Goal: Information Seeking & Learning: Learn about a topic

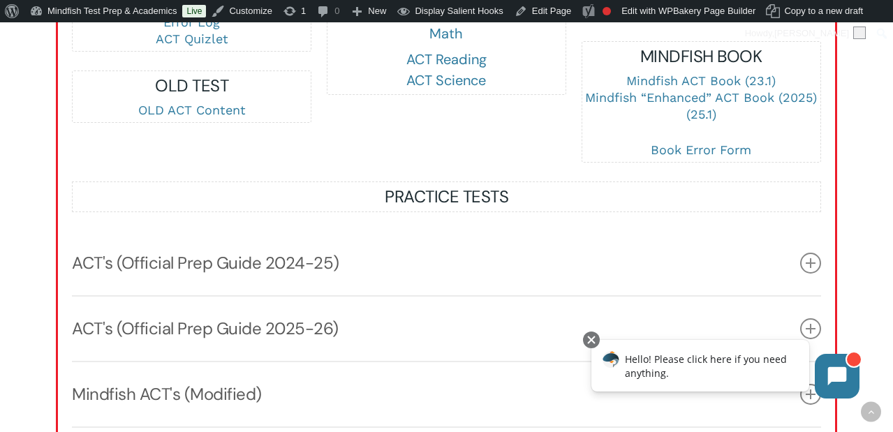
scroll to position [1420, 0]
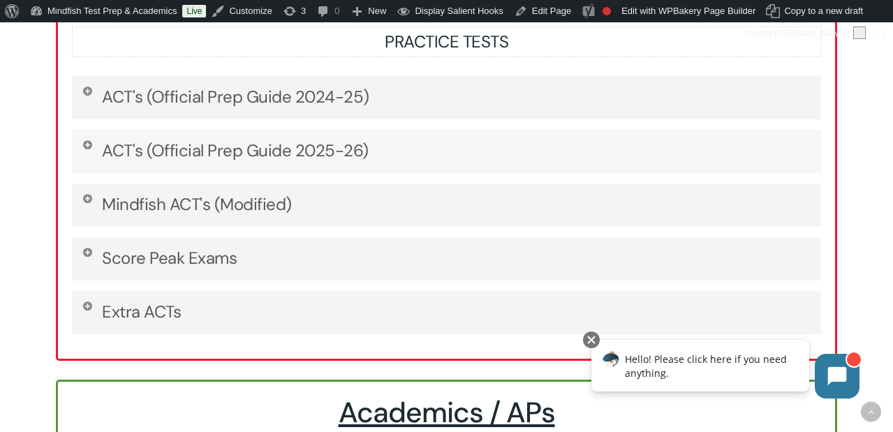
scroll to position [1614, 0]
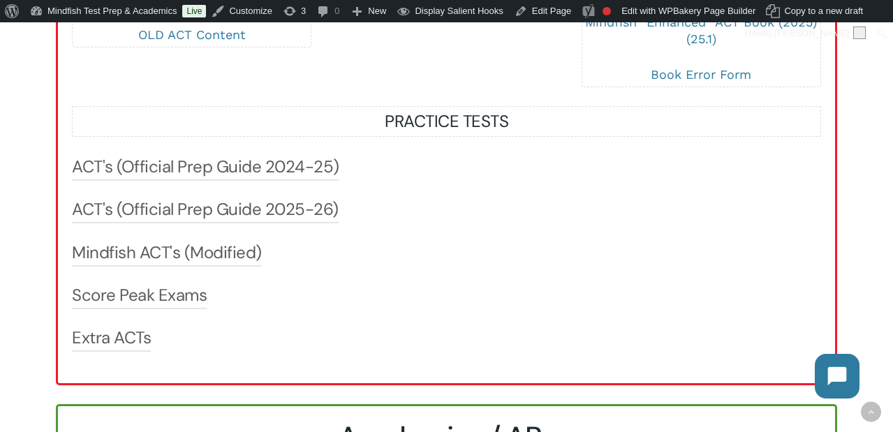
scroll to position [1435, 0]
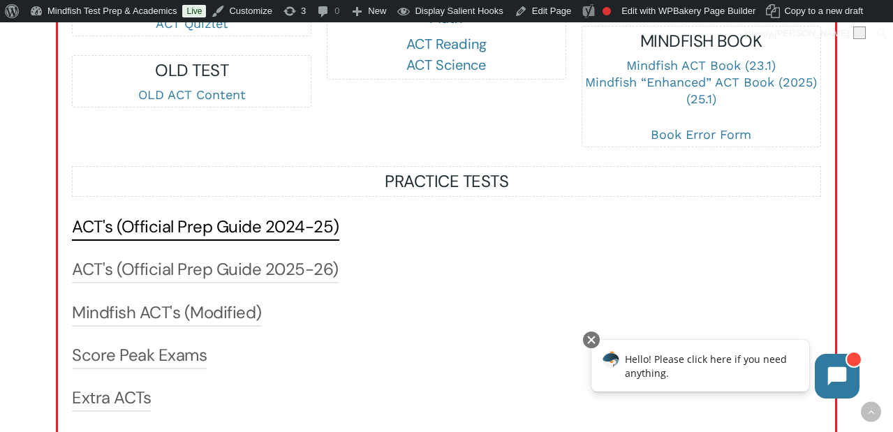
click at [313, 226] on link "ACT's (Official Prep Guide 2024-25)" at bounding box center [205, 227] width 267 height 22
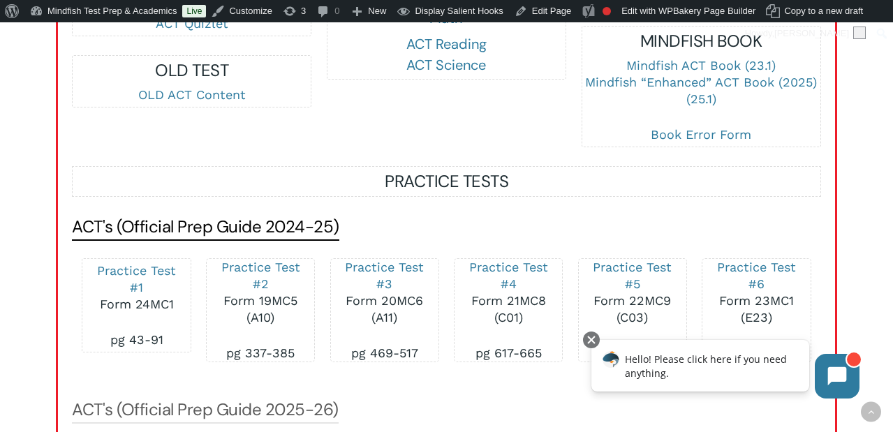
click at [313, 226] on link "ACT's (Official Prep Guide 2024-25)" at bounding box center [205, 227] width 267 height 22
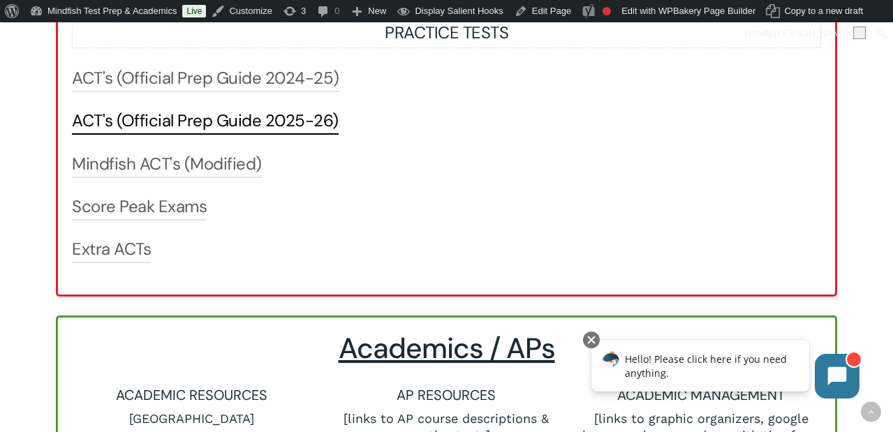
scroll to position [1585, 0]
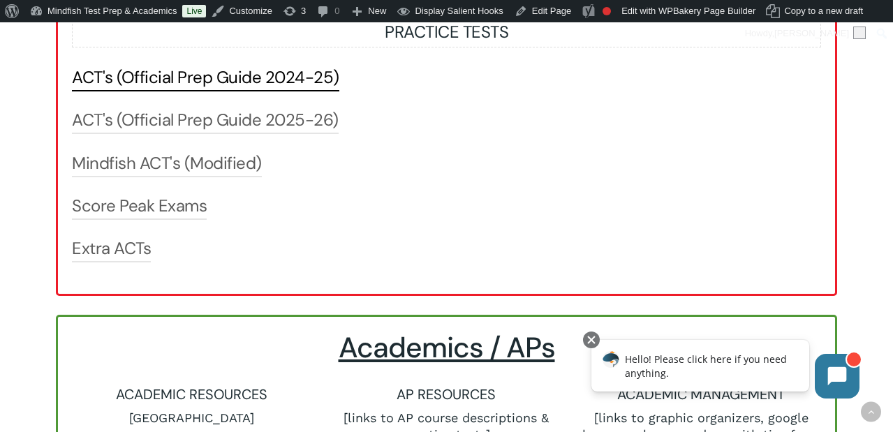
click at [198, 75] on link "ACT's (Official Prep Guide 2024-25)" at bounding box center [205, 77] width 267 height 22
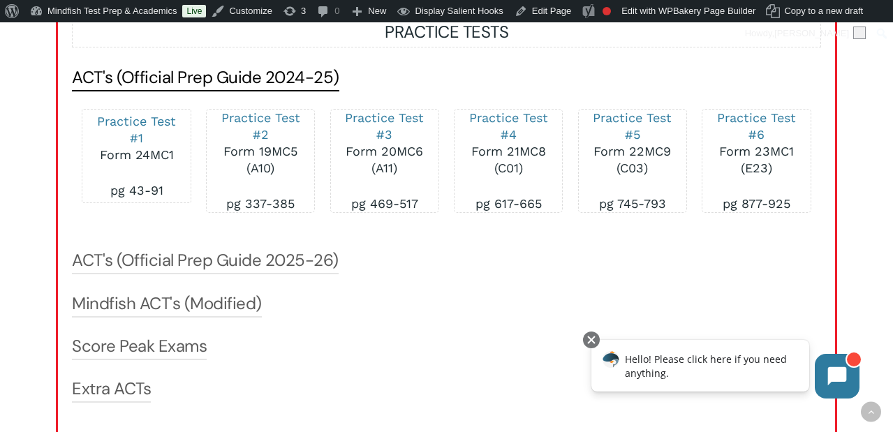
click at [198, 75] on link "ACT's (Official Prep Guide 2024-25)" at bounding box center [205, 77] width 267 height 22
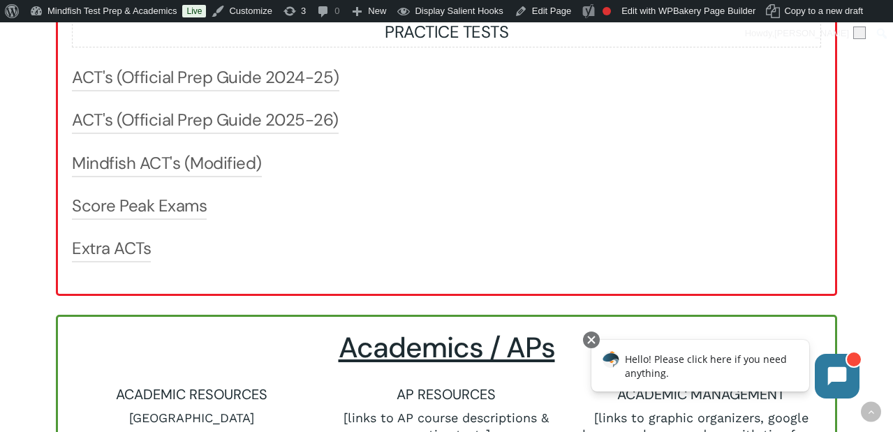
click at [446, 96] on div "ACT's (Official Prep Guide 2024-25) Practice Test #1 Form 24MC1 pg 43-91 Practi…" at bounding box center [446, 164] width 749 height 196
click at [287, 327] on div at bounding box center [446, 414] width 777 height 195
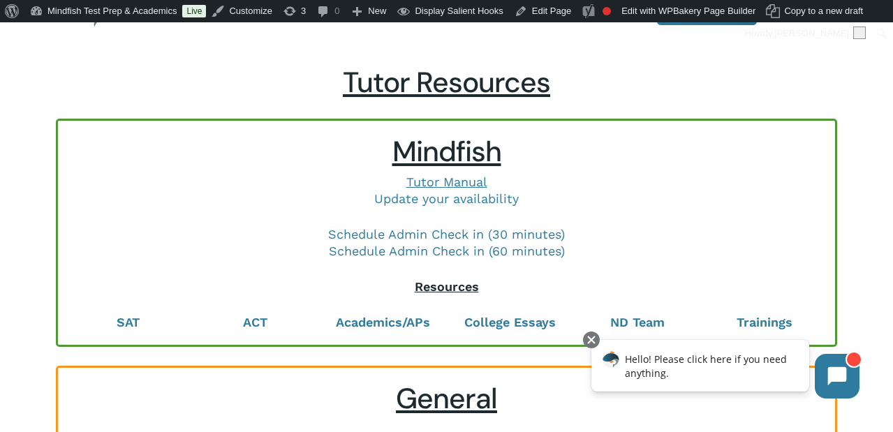
scroll to position [57, 0]
click at [493, 319] on strong "College Essays" at bounding box center [509, 321] width 91 height 15
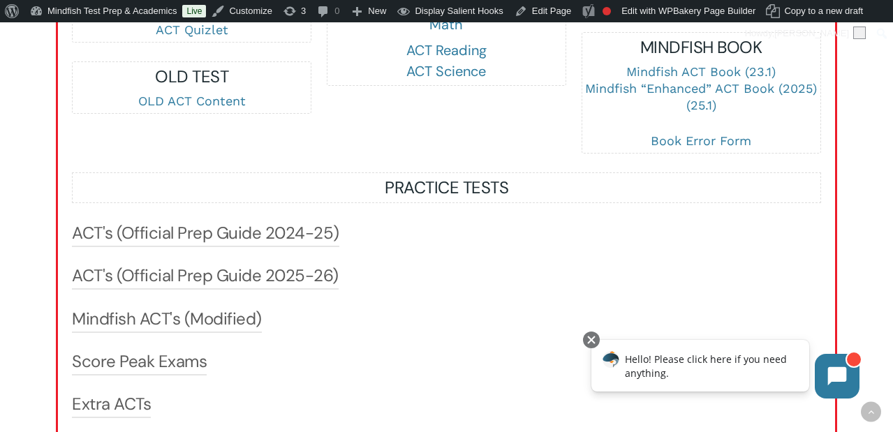
scroll to position [1428, 0]
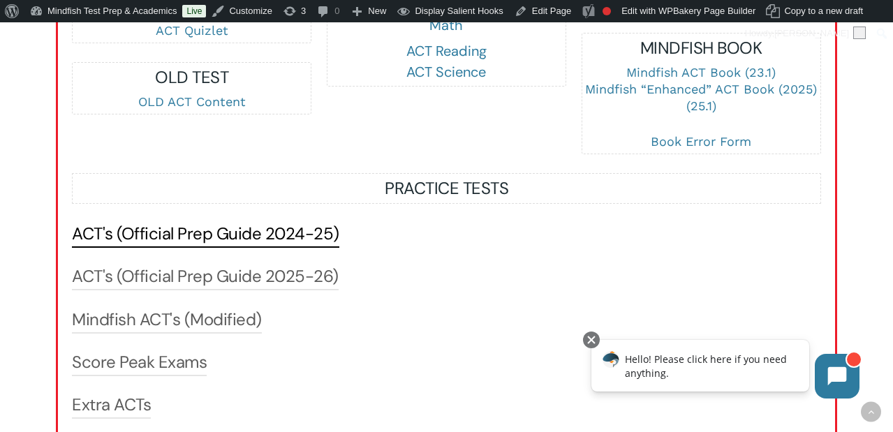
click at [171, 234] on link "ACT's (Official Prep Guide 2024-25)" at bounding box center [205, 234] width 267 height 22
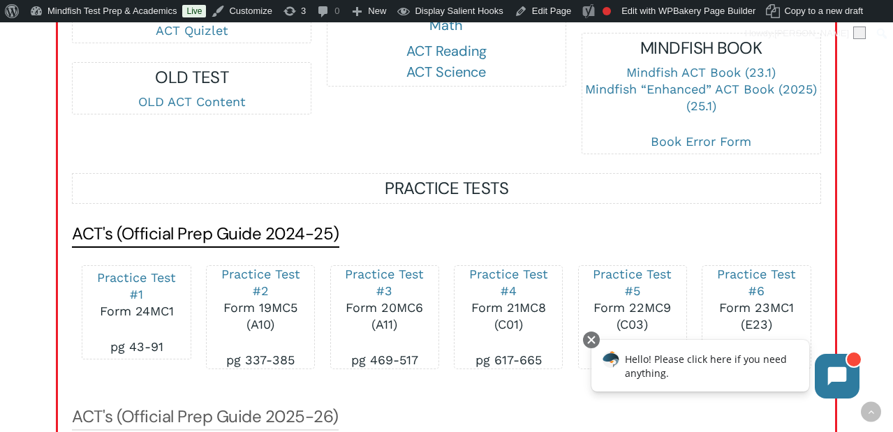
click at [171, 234] on link "ACT's (Official Prep Guide 2024-25)" at bounding box center [205, 234] width 267 height 22
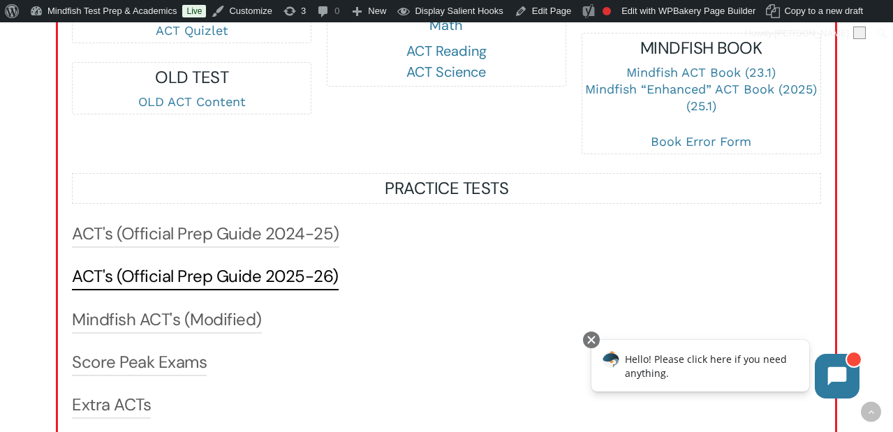
click at [168, 284] on link "ACT's (Official Prep Guide 2025-26)" at bounding box center [205, 276] width 267 height 22
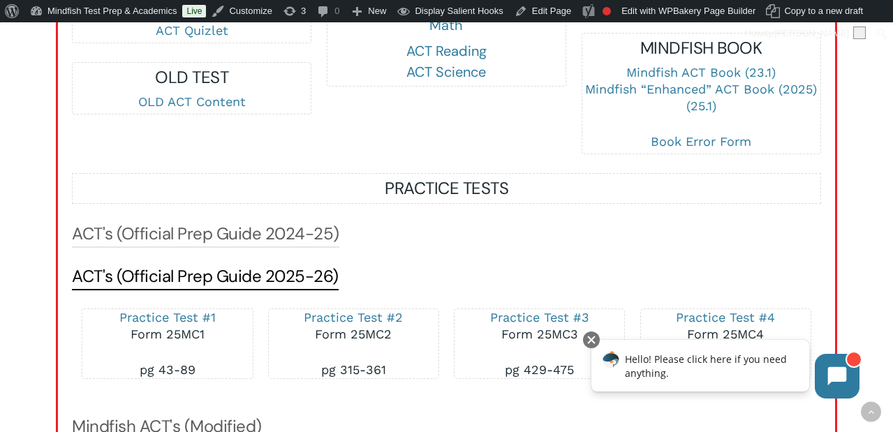
click at [168, 284] on link "ACT's (Official Prep Guide 2025-26)" at bounding box center [205, 276] width 267 height 22
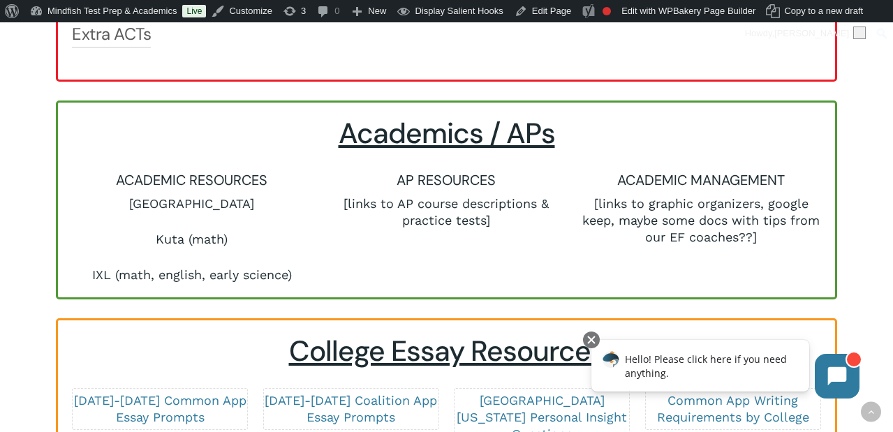
scroll to position [1801, 0]
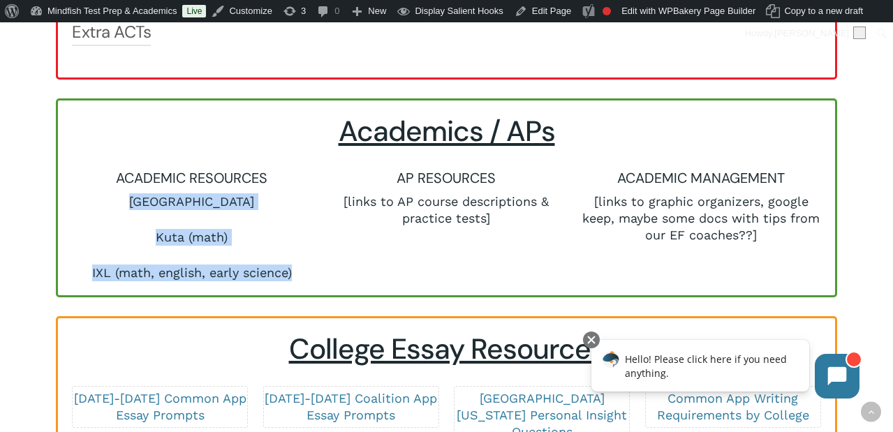
drag, startPoint x: 149, startPoint y: 201, endPoint x: 295, endPoint y: 281, distance: 166.6
click at [295, 281] on div "ACADEMIC RESOURCES Khan Academy Kuta (math) IXL (math, english, early science)" at bounding box center [192, 225] width 240 height 114
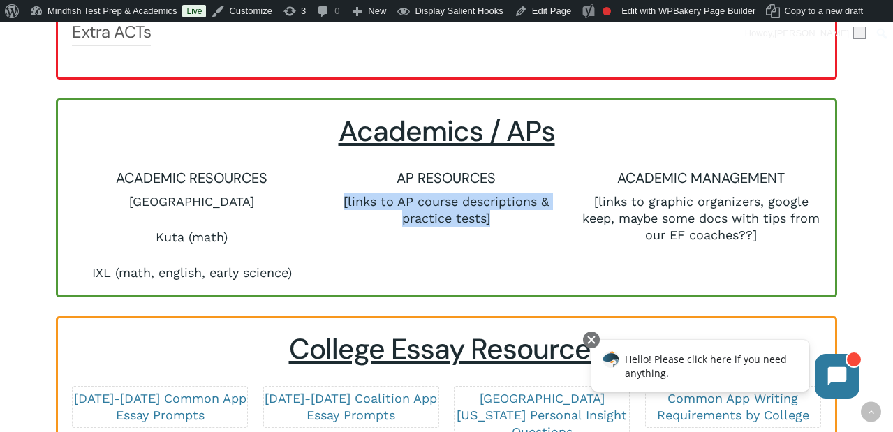
drag, startPoint x: 344, startPoint y: 205, endPoint x: 499, endPoint y: 234, distance: 157.8
click at [499, 235] on div "AP RESOURCES [links to AP course descriptions & practice tests]" at bounding box center [446, 225] width 255 height 114
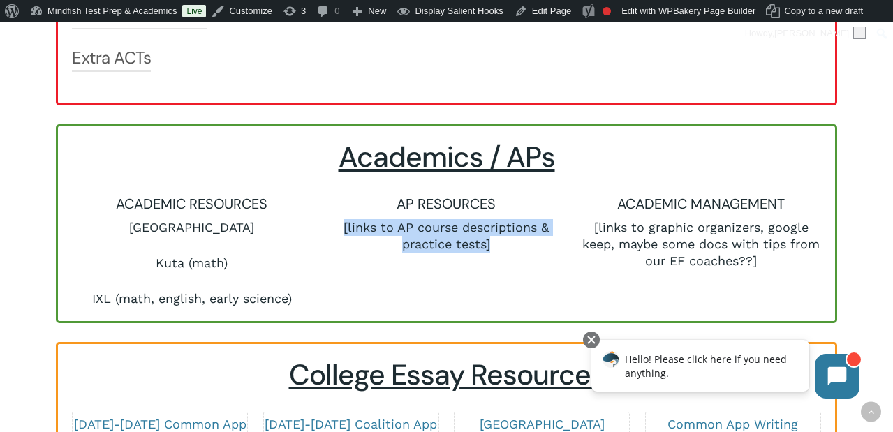
scroll to position [1774, 0]
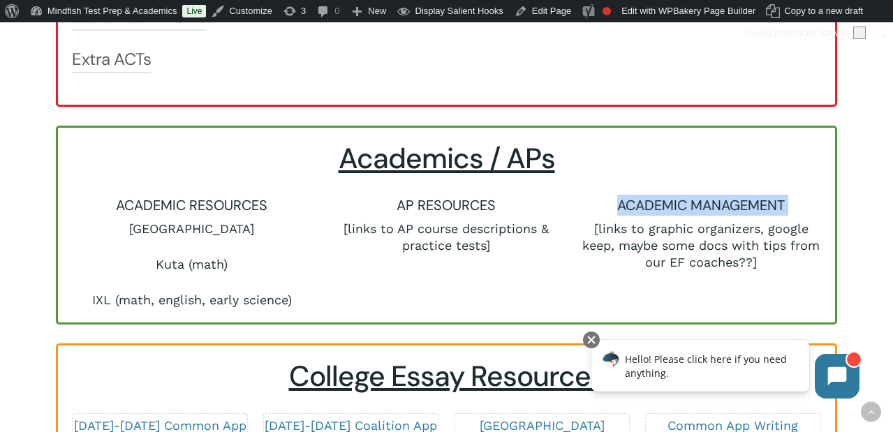
drag, startPoint x: 606, startPoint y: 206, endPoint x: 811, endPoint y: 218, distance: 205.0
click at [811, 218] on div "ACADEMIC MANAGEMENT [links to graphic organizers, google keep, maybe some docs …" at bounding box center [702, 233] width 240 height 76
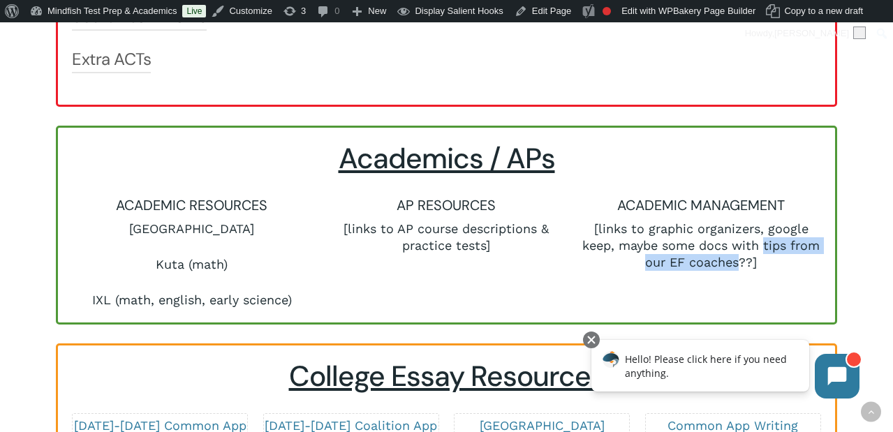
drag, startPoint x: 781, startPoint y: 246, endPoint x: 760, endPoint y: 265, distance: 28.7
click at [758, 265] on p "[links to graphic organizers, google keep, maybe some docs with tips from our E…" at bounding box center [702, 246] width 240 height 50
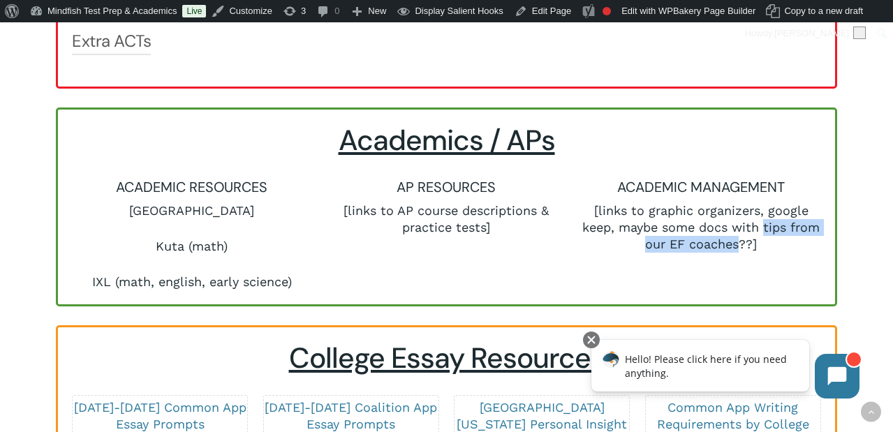
scroll to position [1791, 0]
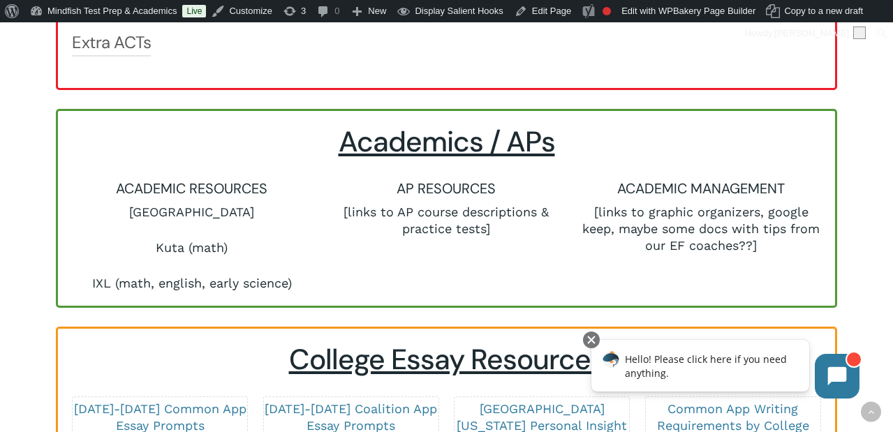
click at [575, 291] on div "ACADEMIC MANAGEMENT [links to graphic organizers, google keep, maybe some docs …" at bounding box center [701, 235] width 255 height 114
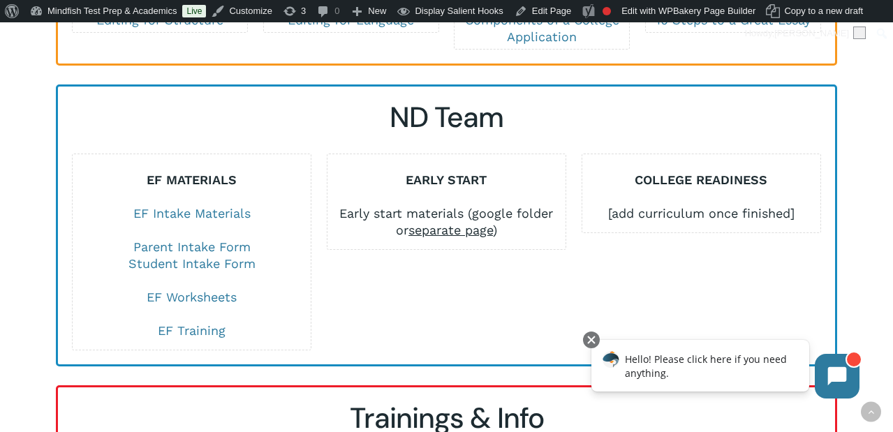
scroll to position [2397, 0]
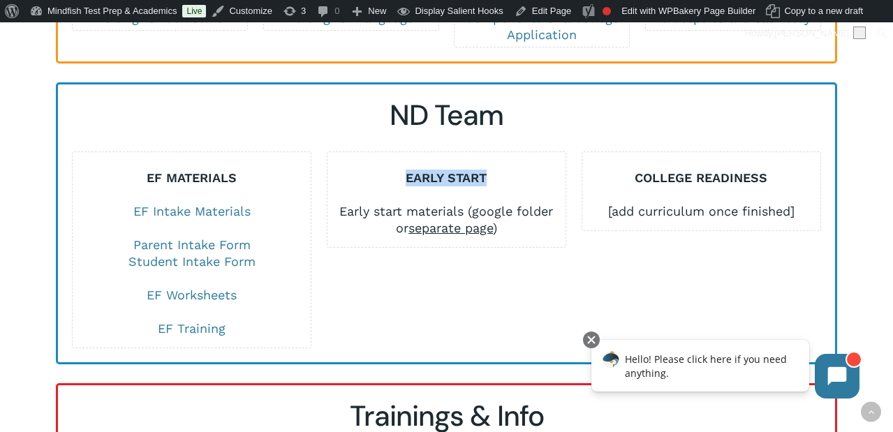
drag, startPoint x: 403, startPoint y: 166, endPoint x: 490, endPoint y: 166, distance: 87.3
click at [491, 170] on div "EARLY START" at bounding box center [447, 178] width 238 height 17
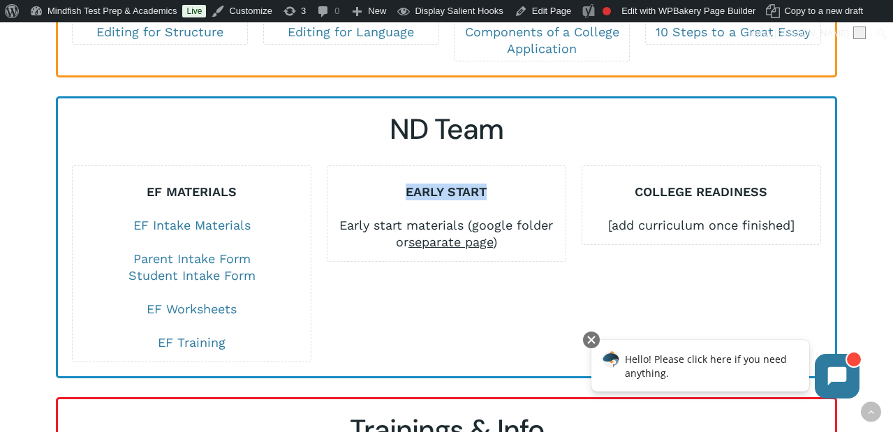
scroll to position [2379, 0]
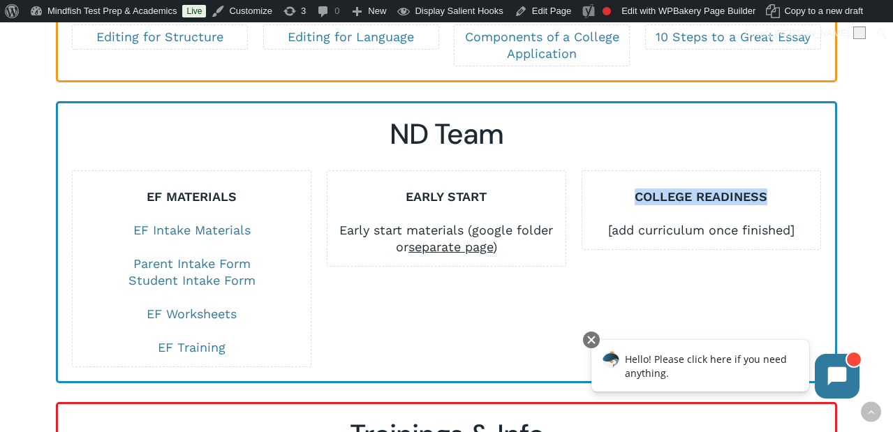
drag, startPoint x: 635, startPoint y: 179, endPoint x: 809, endPoint y: 190, distance: 174.2
click at [809, 190] on div "COLLEGE READINESS [add curriculum once finished]" at bounding box center [701, 214] width 238 height 50
click at [690, 252] on div "COLLEGE READINESS [add curriculum once finished]" at bounding box center [701, 268] width 255 height 197
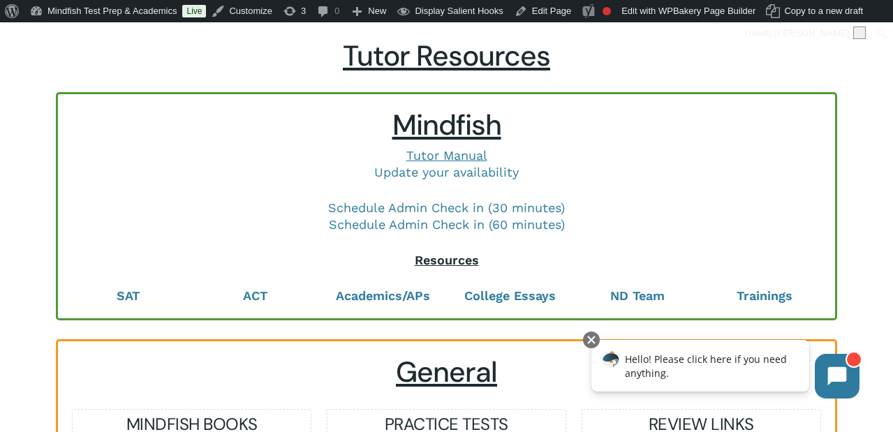
scroll to position [84, 0]
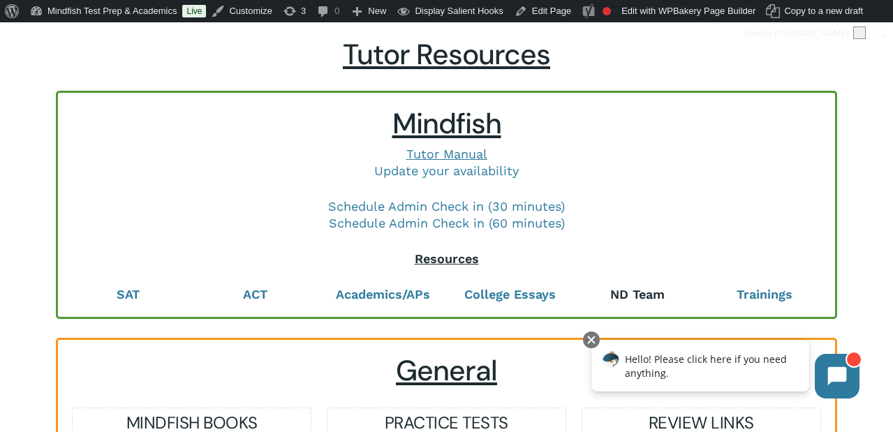
click at [639, 295] on strong "ND Team" at bounding box center [637, 294] width 54 height 15
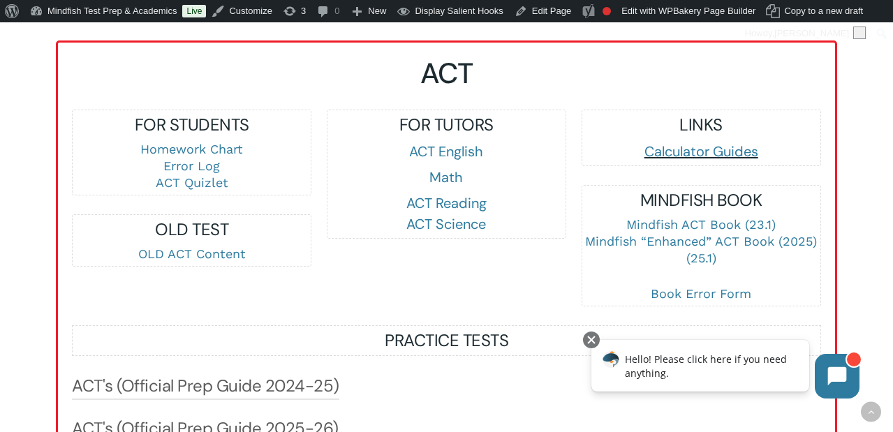
scroll to position [1280, 0]
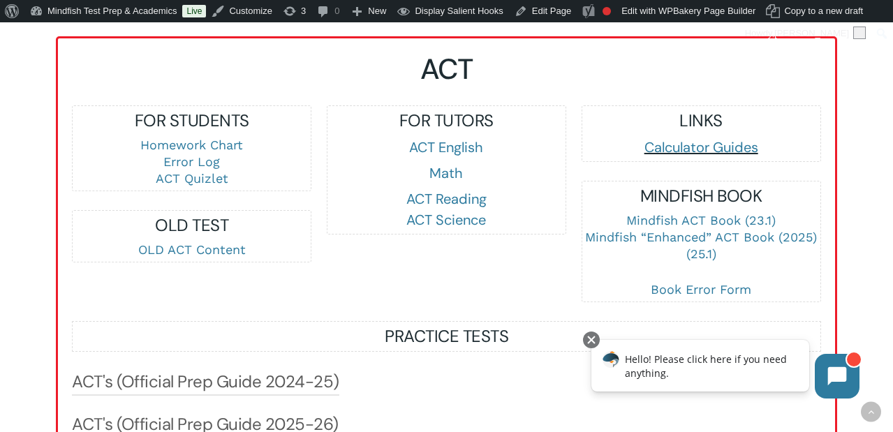
click at [556, 301] on div "FOR TUTORS ACT English Math ACT Reading ACT Science" at bounding box center [446, 203] width 255 height 197
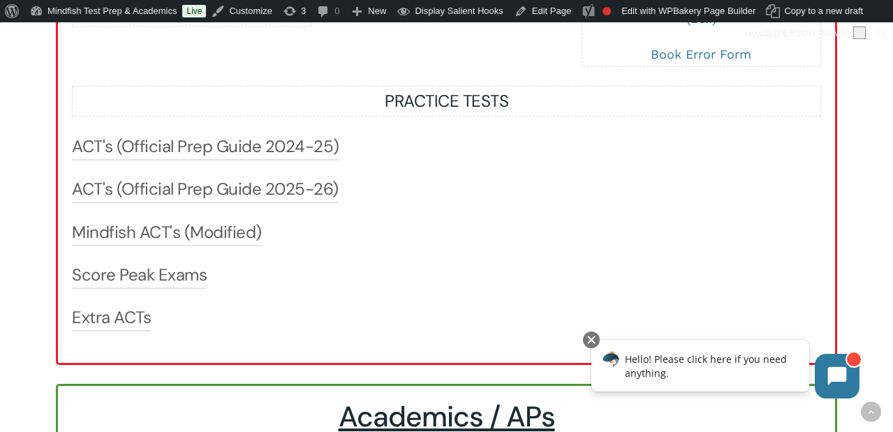
scroll to position [1520, 0]
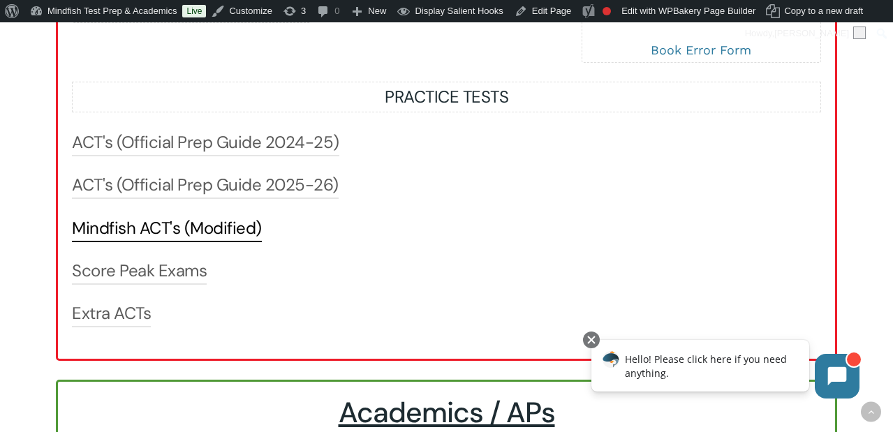
click at [159, 230] on link "Mindfish ACT's (Modified)" at bounding box center [167, 228] width 190 height 22
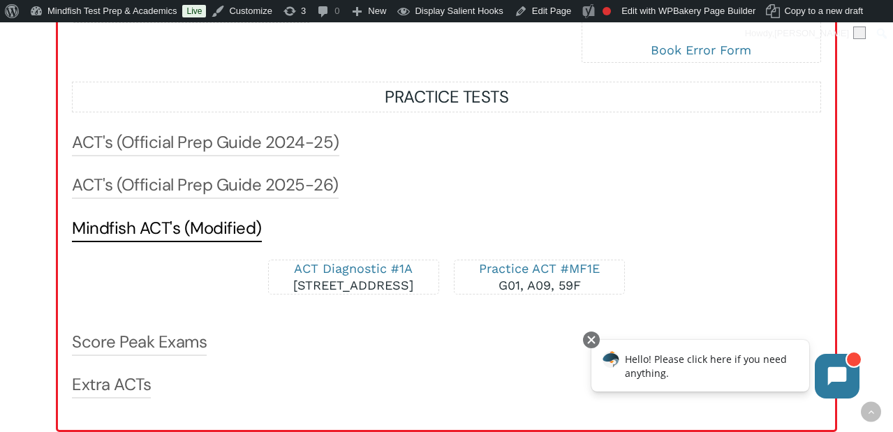
click at [159, 230] on link "Mindfish ACT's (Modified)" at bounding box center [167, 228] width 190 height 22
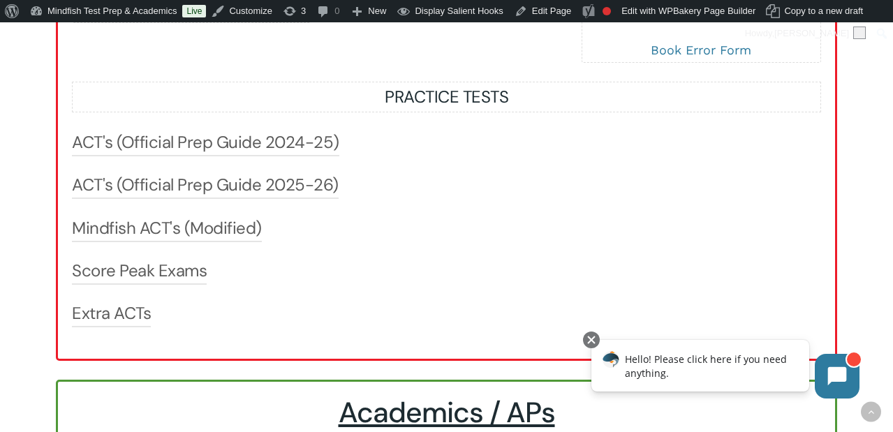
click at [170, 163] on div "ACT's (Official Prep Guide 2024-25) Practice Test #1 Form 24MC1 pg 43-91 Practi…" at bounding box center [446, 229] width 749 height 196
click at [172, 132] on div "ACT FOR STUDENTS Homework Chart Error Log ACT Quizlet OLD TEST OLD ACT Content …" at bounding box center [446, 70] width 749 height 515
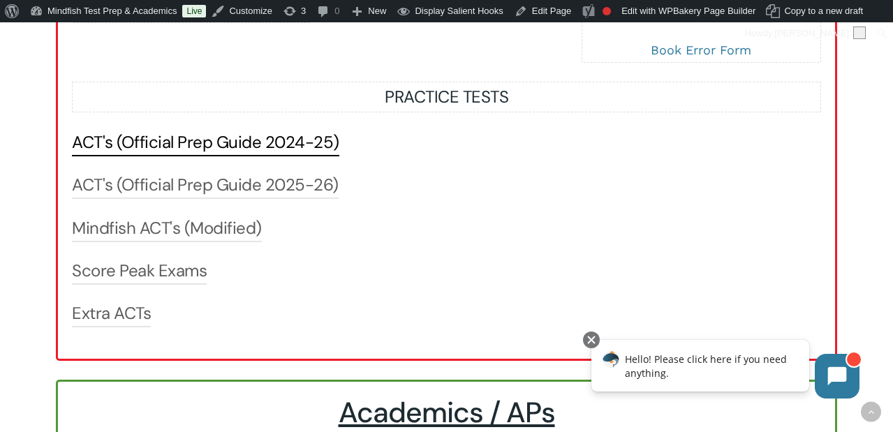
click at [173, 141] on link "ACT's (Official Prep Guide 2024-25)" at bounding box center [205, 142] width 267 height 22
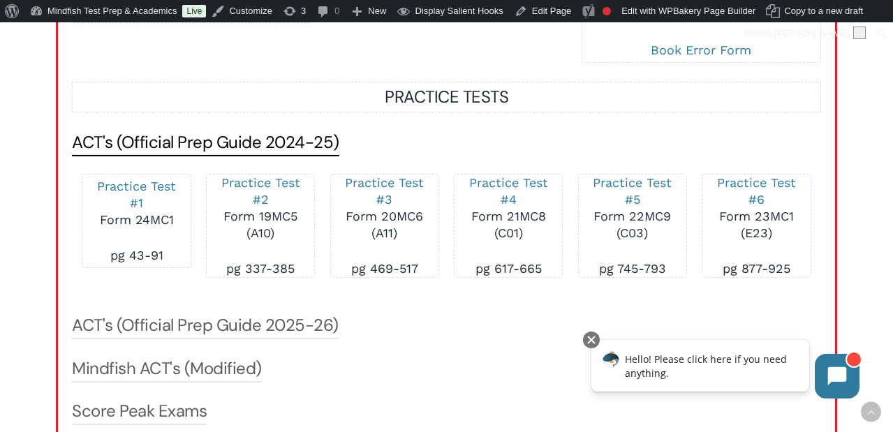
click at [173, 141] on link "ACT's (Official Prep Guide 2024-25)" at bounding box center [205, 142] width 267 height 22
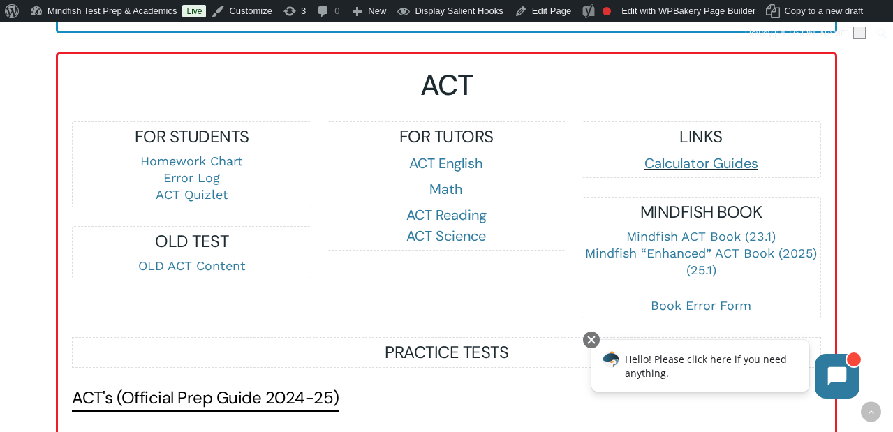
scroll to position [1265, 0]
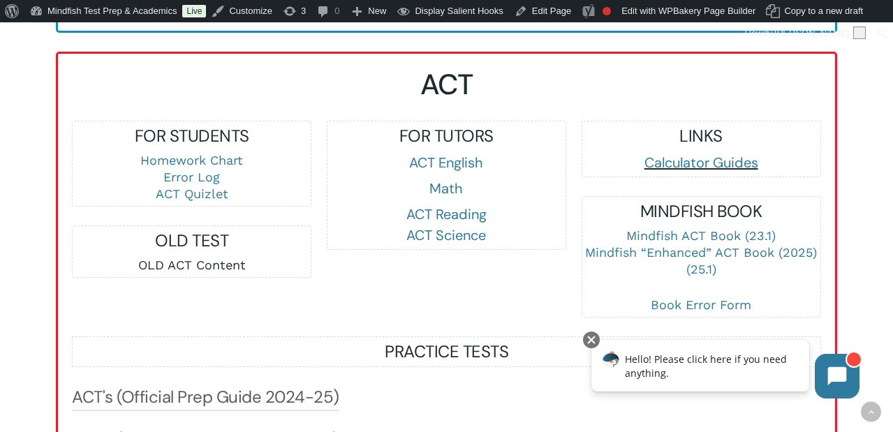
click at [188, 264] on link "OLD ACT Content" at bounding box center [192, 265] width 108 height 15
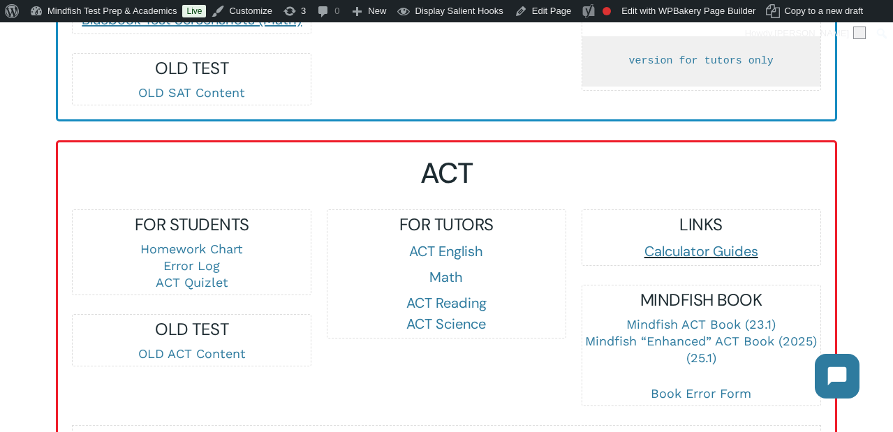
scroll to position [1172, 0]
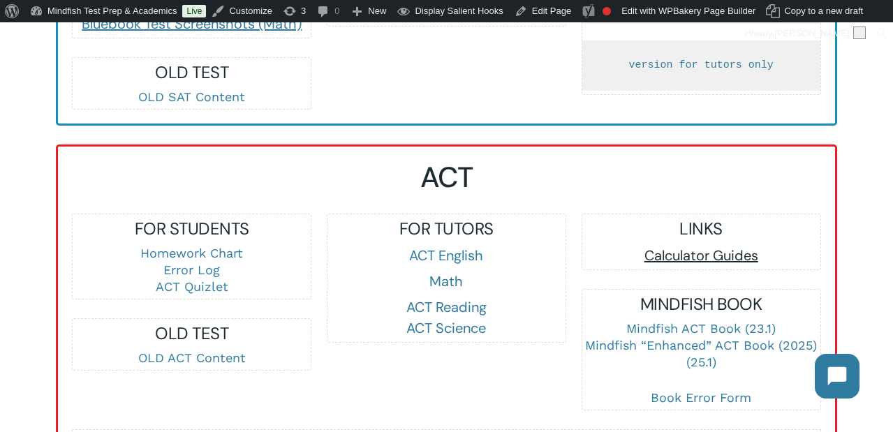
click at [682, 256] on link "Calculator Guides" at bounding box center [702, 256] width 114 height 18
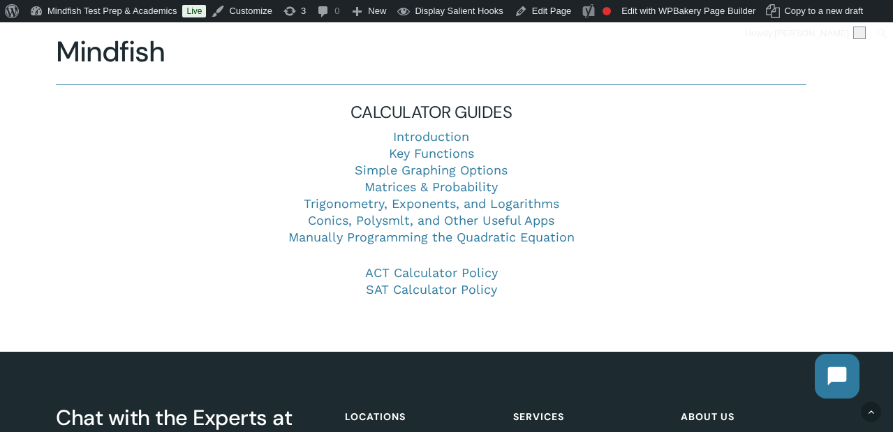
scroll to position [332, 0]
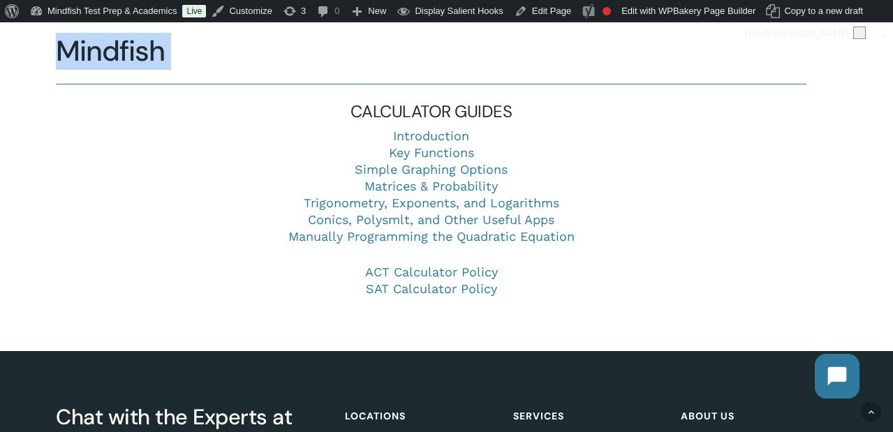
drag, startPoint x: 296, startPoint y: 87, endPoint x: 556, endPoint y: 335, distance: 359.1
click at [556, 335] on div "Mindfish CALCULATOR GUIDES Introduction Key Functions Simple Graphing Options M…" at bounding box center [446, 165] width 781 height 371
click at [556, 335] on div at bounding box center [446, 165] width 893 height 371
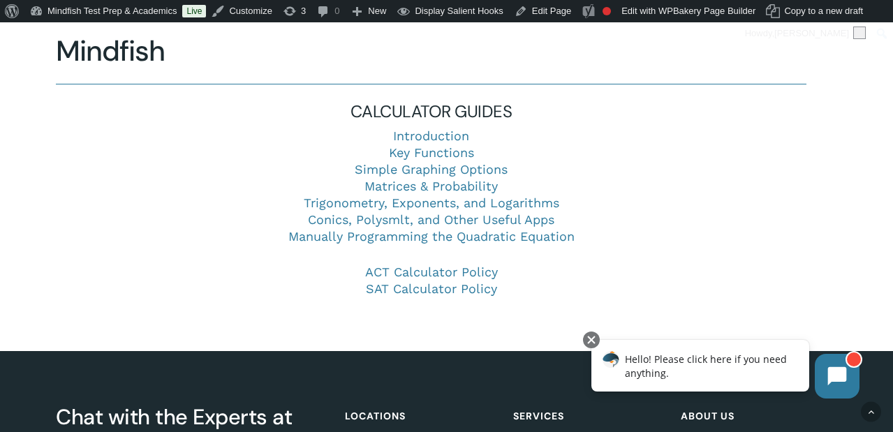
scroll to position [295, 0]
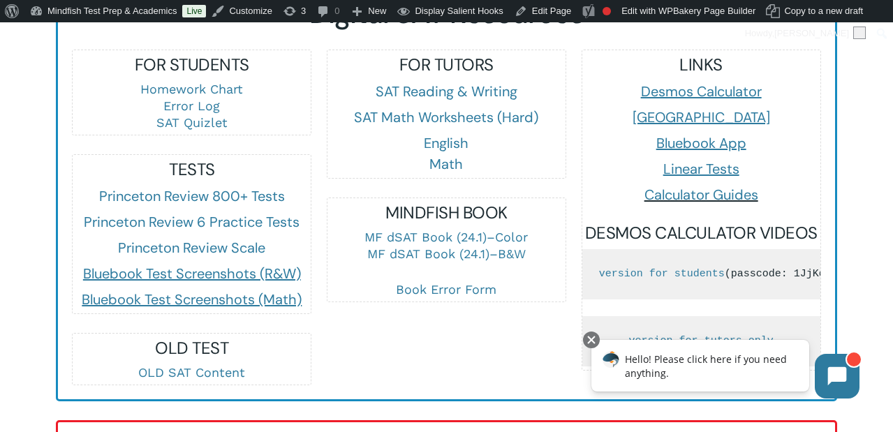
scroll to position [897, 0]
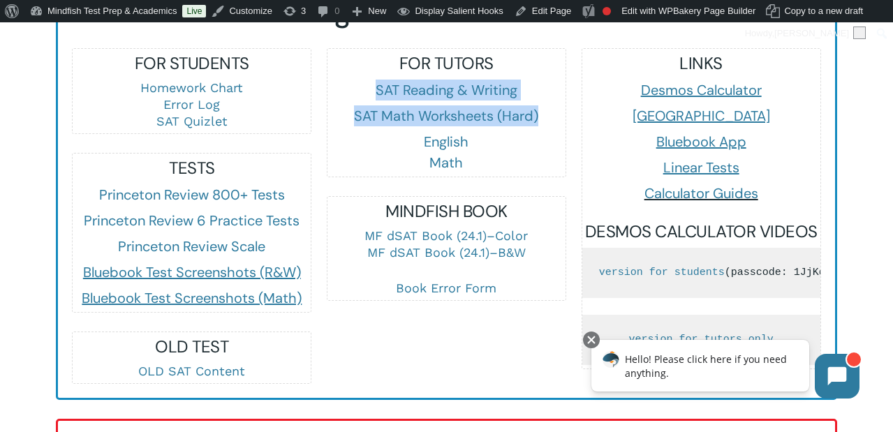
drag, startPoint x: 372, startPoint y: 84, endPoint x: 550, endPoint y: 122, distance: 181.2
click at [550, 121] on div "FOR TUTORS SAT Reading & Writing SAT Math Worksheets (Hard) English Math" at bounding box center [447, 112] width 238 height 121
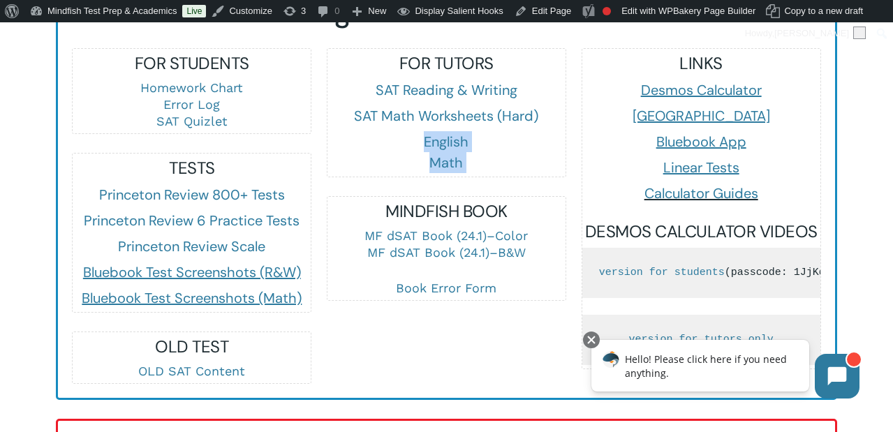
drag, startPoint x: 420, startPoint y: 137, endPoint x: 480, endPoint y: 182, distance: 75.8
click at [480, 182] on div "FOR TUTORS SAT Reading & Writing SAT Math Worksheets (Hard) English Math MINDFI…" at bounding box center [447, 174] width 240 height 253
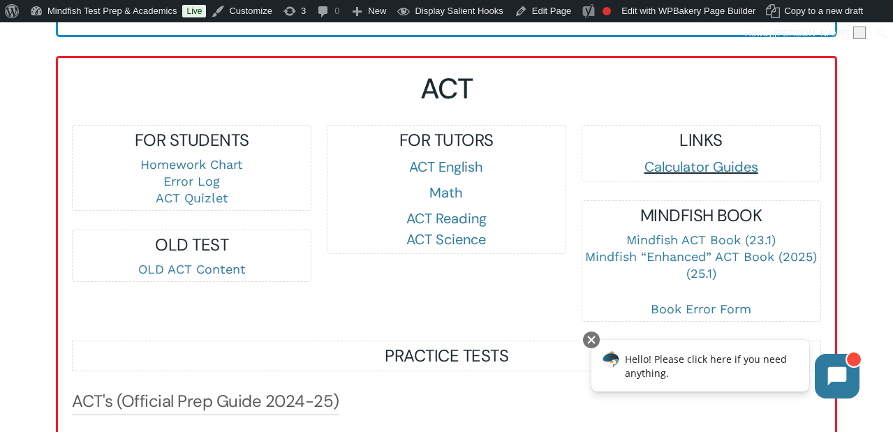
scroll to position [1264, 0]
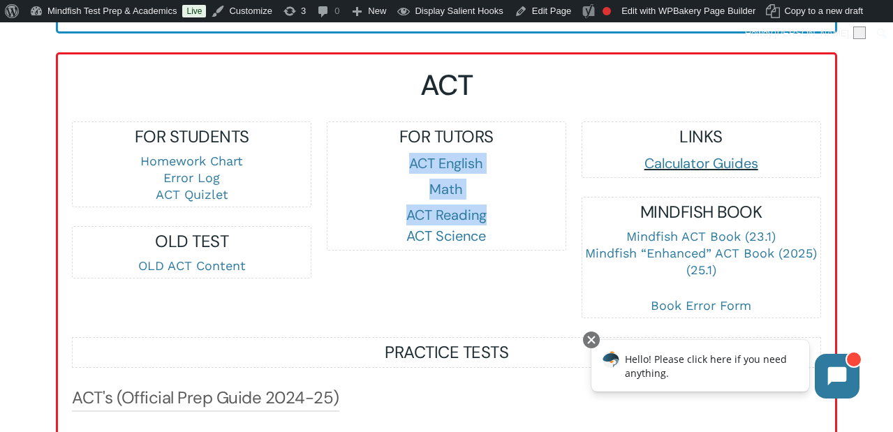
drag, startPoint x: 403, startPoint y: 168, endPoint x: 487, endPoint y: 212, distance: 95.6
click at [487, 212] on div "FOR TUTORS ACT English Math ACT Reading ACT Science" at bounding box center [447, 186] width 238 height 121
click at [445, 195] on link "Math" at bounding box center [446, 189] width 34 height 18
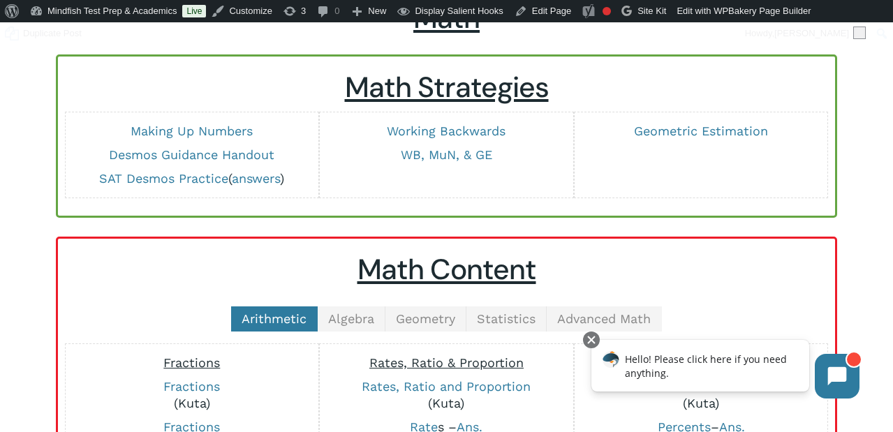
scroll to position [124, 0]
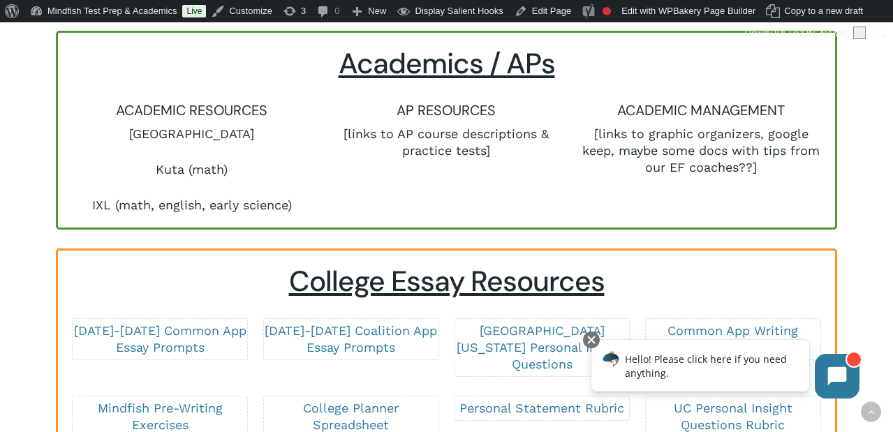
scroll to position [1899, 0]
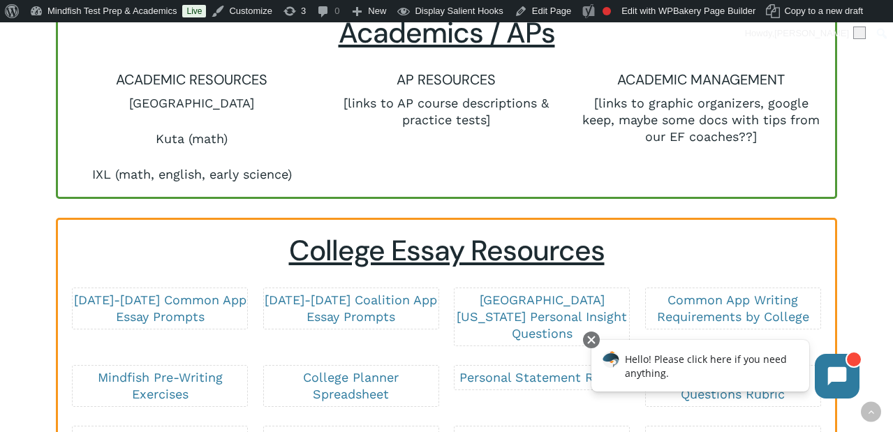
click at [143, 105] on p "[GEOGRAPHIC_DATA]" at bounding box center [192, 113] width 240 height 36
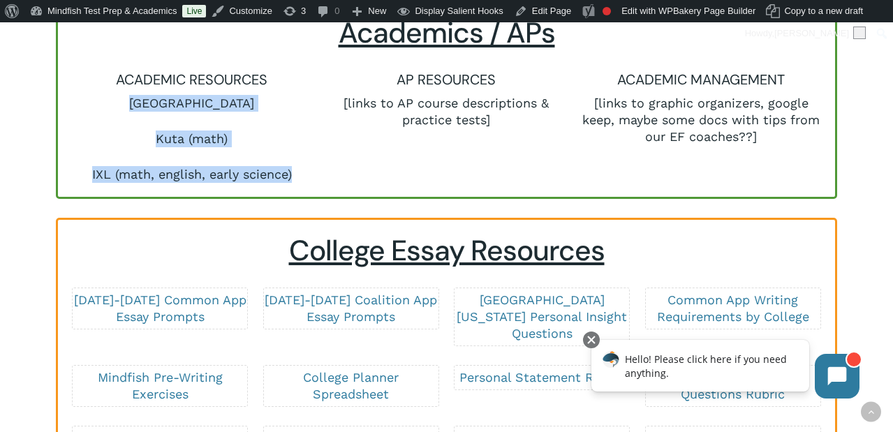
drag, startPoint x: 143, startPoint y: 105, endPoint x: 290, endPoint y: 177, distance: 163.7
click at [290, 177] on div "ACADEMIC RESOURCES Khan Academy Kuta (math) IXL (math, english, early science)" at bounding box center [192, 126] width 240 height 114
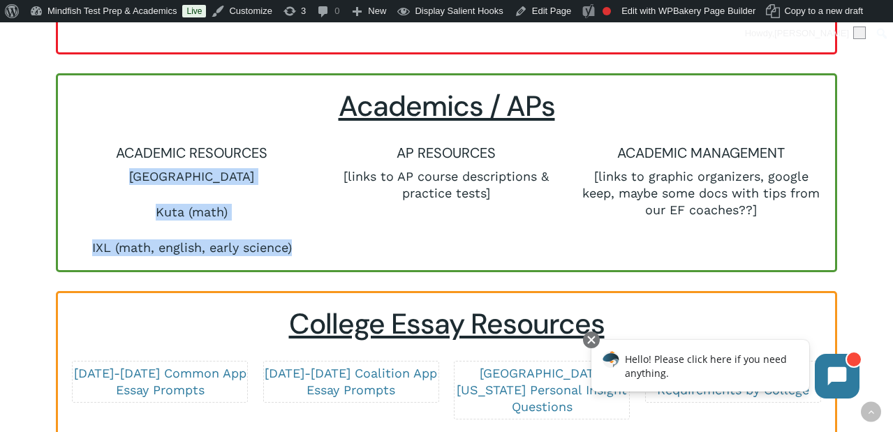
scroll to position [1824, 0]
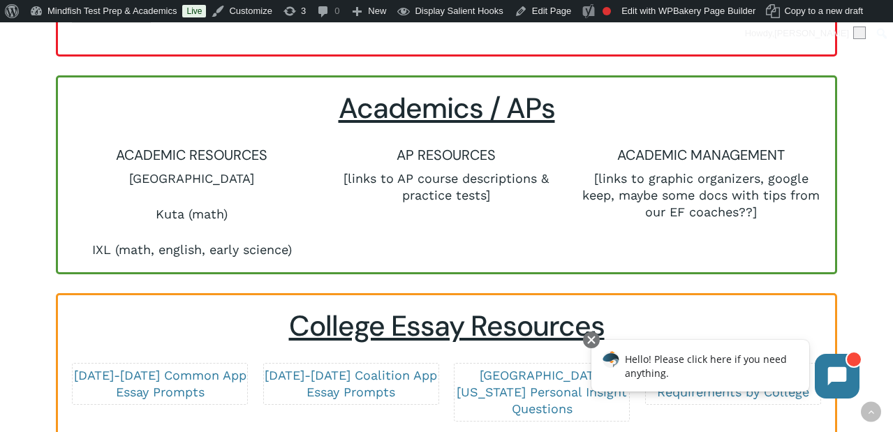
click at [406, 264] on div at bounding box center [446, 175] width 777 height 195
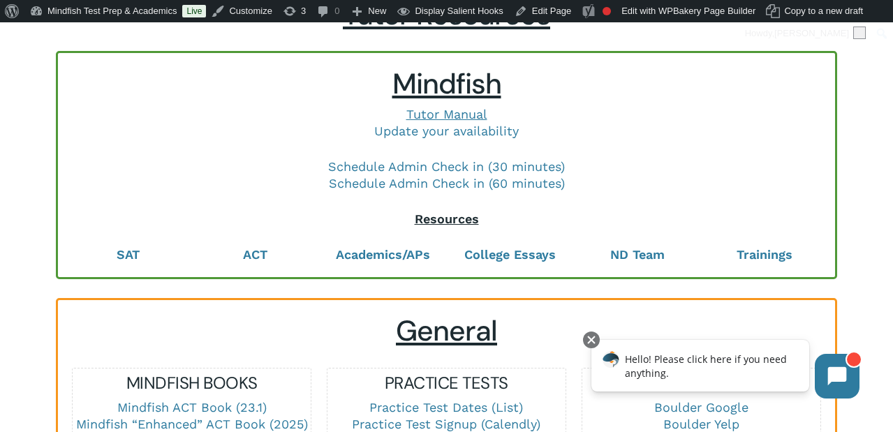
scroll to position [0, 0]
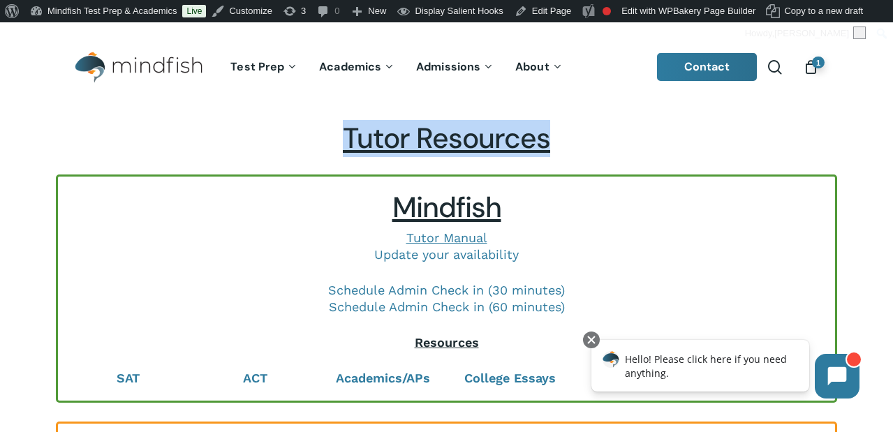
drag, startPoint x: 336, startPoint y: 135, endPoint x: 605, endPoint y: 140, distance: 269.6
click at [606, 140] on h2 "Tutor Resources" at bounding box center [446, 139] width 781 height 34
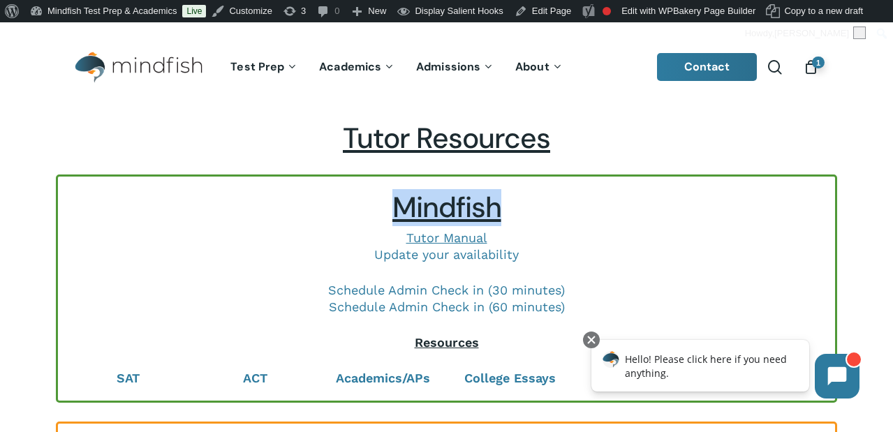
drag, startPoint x: 371, startPoint y: 214, endPoint x: 532, endPoint y: 219, distance: 161.4
click at [532, 219] on h2 "Mindfish" at bounding box center [446, 208] width 749 height 34
click at [372, 200] on h2 "Mindfish" at bounding box center [446, 208] width 749 height 34
click at [591, 339] on div at bounding box center [591, 340] width 17 height 17
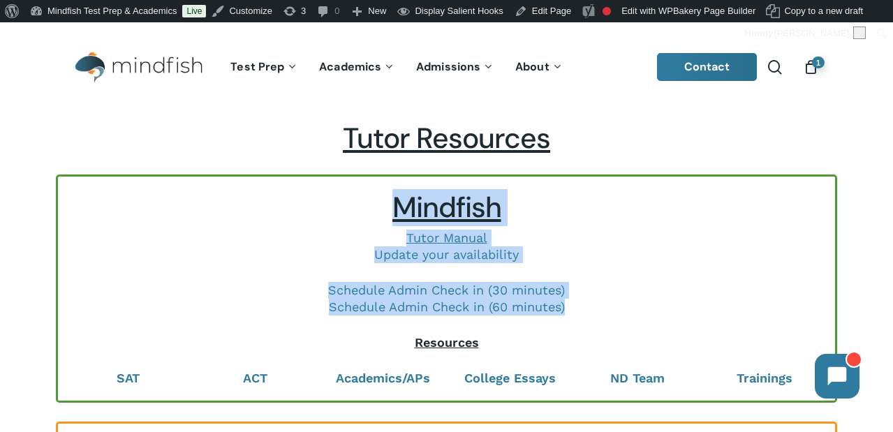
drag, startPoint x: 380, startPoint y: 198, endPoint x: 564, endPoint y: 330, distance: 226.7
click at [564, 330] on div "Mindfish Tutor Manual Update your availability Schedule Admin Check in (30 minu…" at bounding box center [446, 271] width 749 height 161
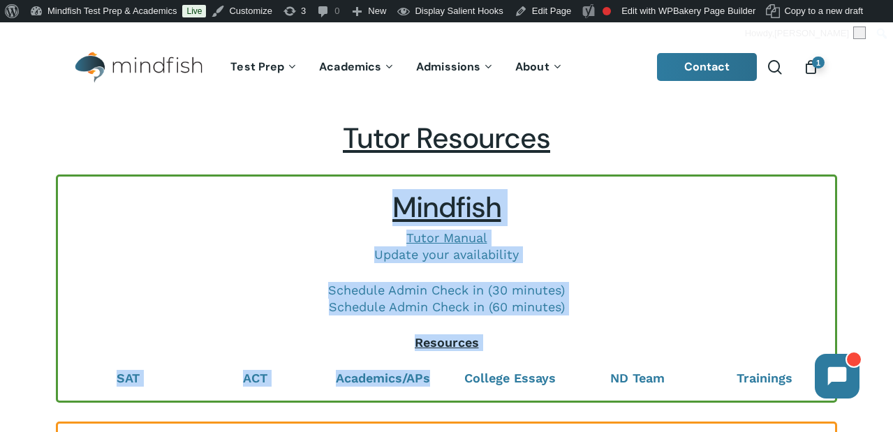
drag, startPoint x: 543, startPoint y: 353, endPoint x: 351, endPoint y: 200, distance: 245.0
click at [351, 199] on div "Mindfish Tutor Manual Update your availability Schedule Admin Check in (30 minu…" at bounding box center [446, 289] width 749 height 196
click at [316, 219] on h2 "Mindfish" at bounding box center [446, 208] width 749 height 34
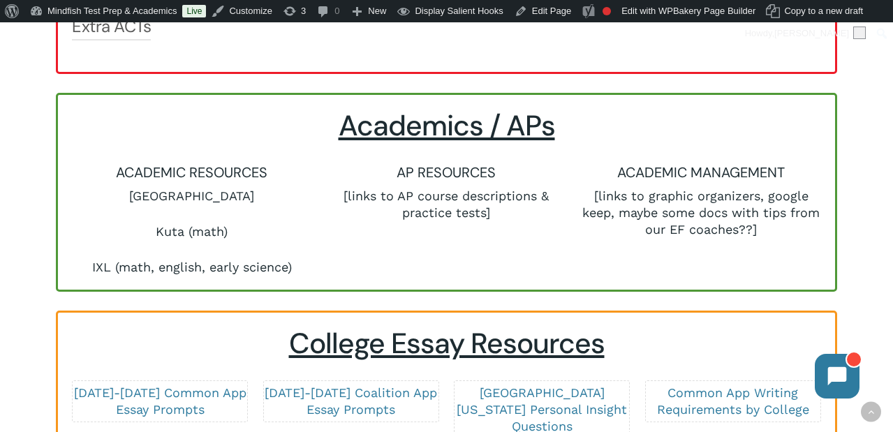
scroll to position [1830, 0]
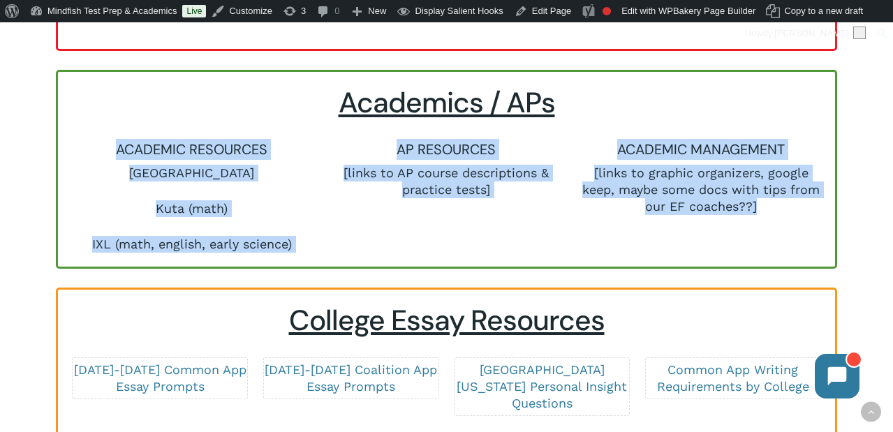
drag, startPoint x: 288, startPoint y: 274, endPoint x: 157, endPoint y: 133, distance: 192.7
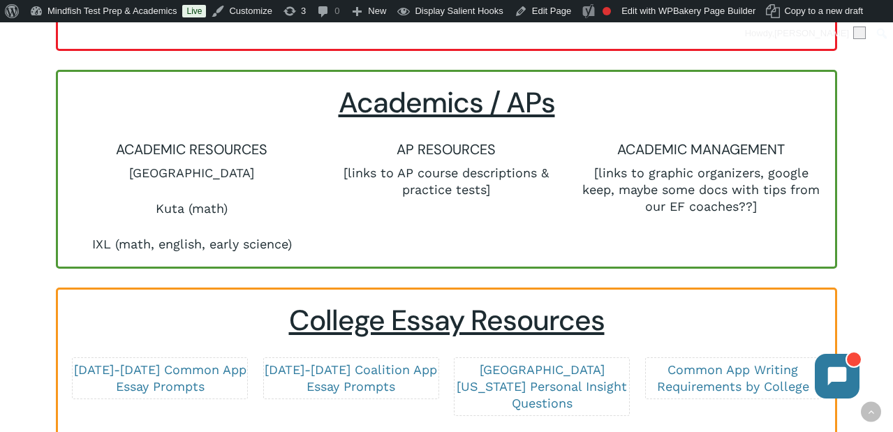
click at [403, 259] on div at bounding box center [446, 169] width 777 height 195
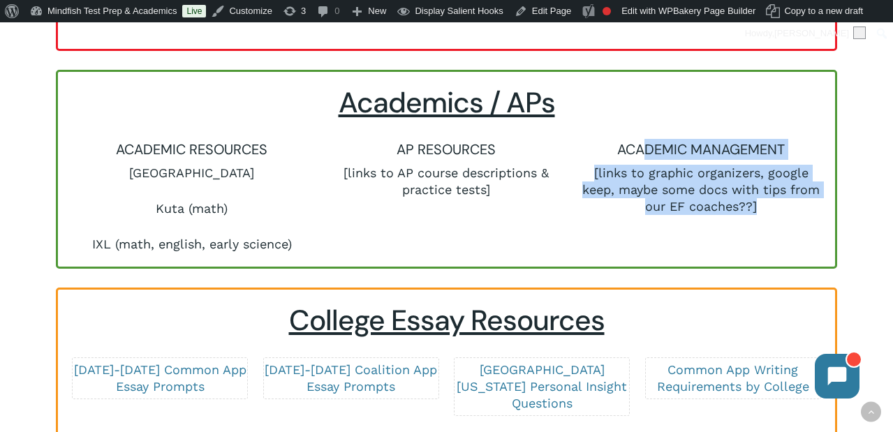
drag, startPoint x: 645, startPoint y: 157, endPoint x: 649, endPoint y: 228, distance: 70.7
click at [649, 228] on div "ACADEMIC MANAGEMENT [links to graphic organizers, google keep, maybe some docs …" at bounding box center [701, 196] width 255 height 114
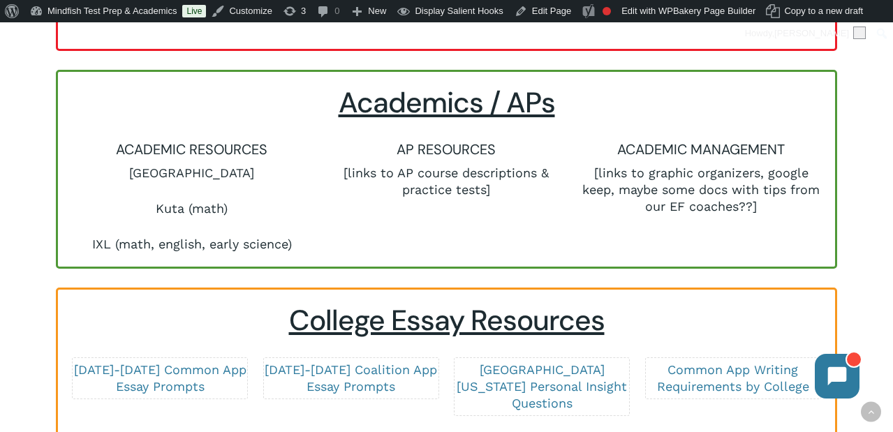
click at [537, 267] on div at bounding box center [446, 169] width 777 height 195
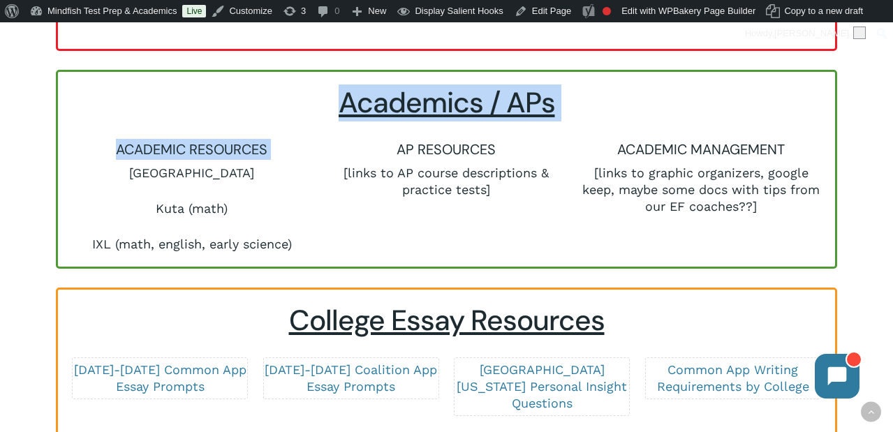
drag, startPoint x: 537, startPoint y: 267, endPoint x: 298, endPoint y: 158, distance: 262.5
click at [298, 159] on div "Academics / APs ACADEMIC RESOURCES Khan Academy Kuta (math) IXL (math, english,…" at bounding box center [446, 169] width 781 height 199
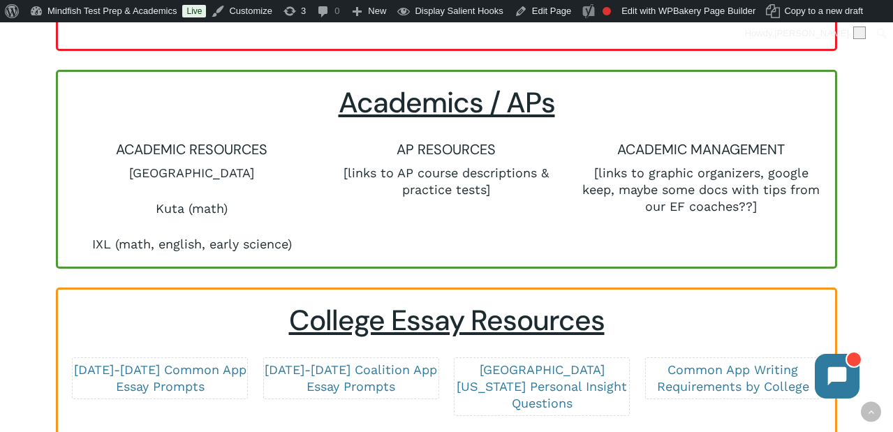
click at [233, 152] on h6 "ACADEMIC RESOURCES" at bounding box center [192, 149] width 240 height 21
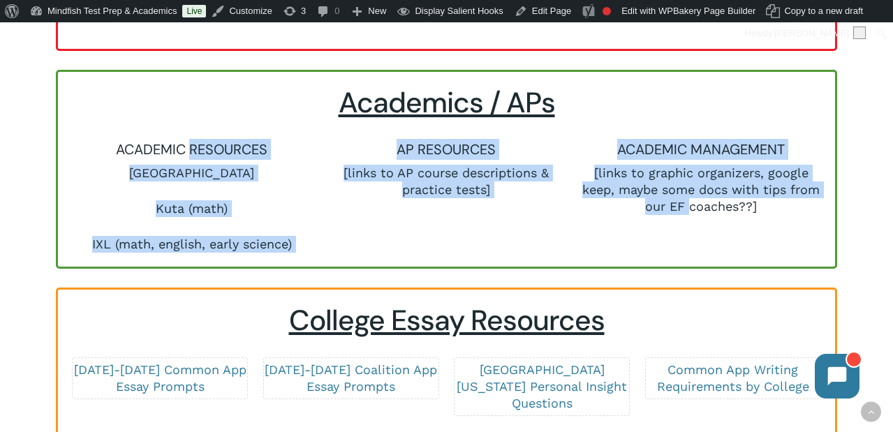
drag, startPoint x: 233, startPoint y: 152, endPoint x: 701, endPoint y: 215, distance: 472.2
click at [701, 215] on div "ACADEMIC RESOURCES Khan Academy Kuta (math) IXL (math, english, early science) …" at bounding box center [447, 196] width 764 height 114
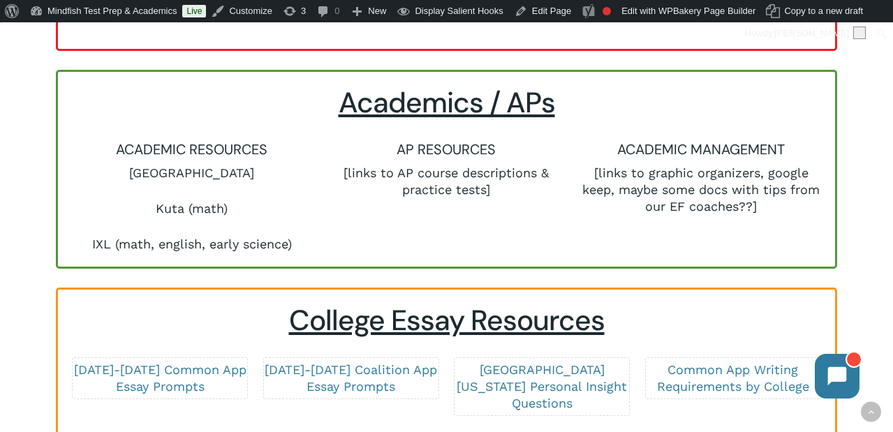
click at [465, 253] on div "AP RESOURCES [links to AP course descriptions & practice tests]" at bounding box center [446, 196] width 255 height 114
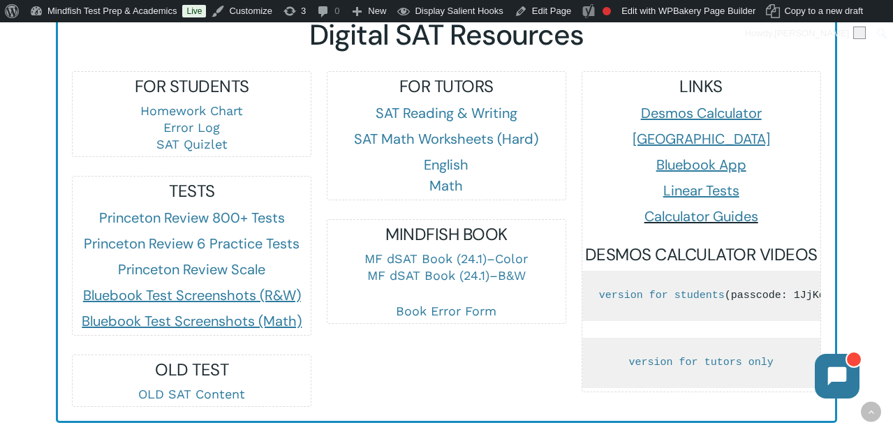
scroll to position [872, 0]
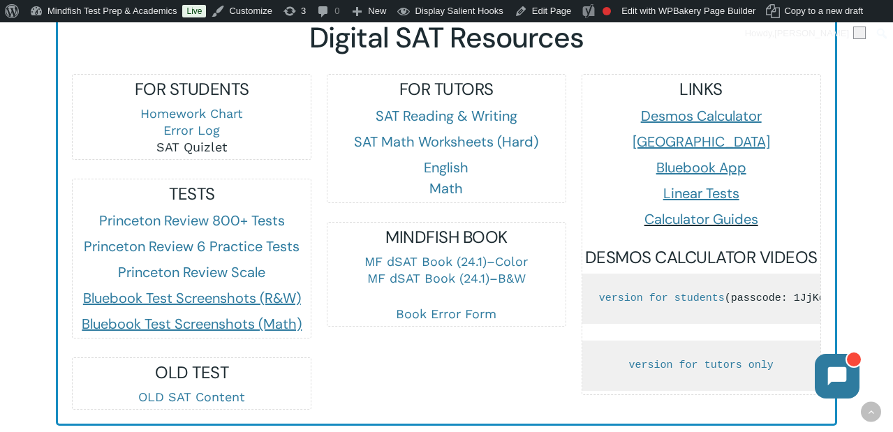
click at [203, 147] on link "SAT Quizlet" at bounding box center [191, 147] width 71 height 15
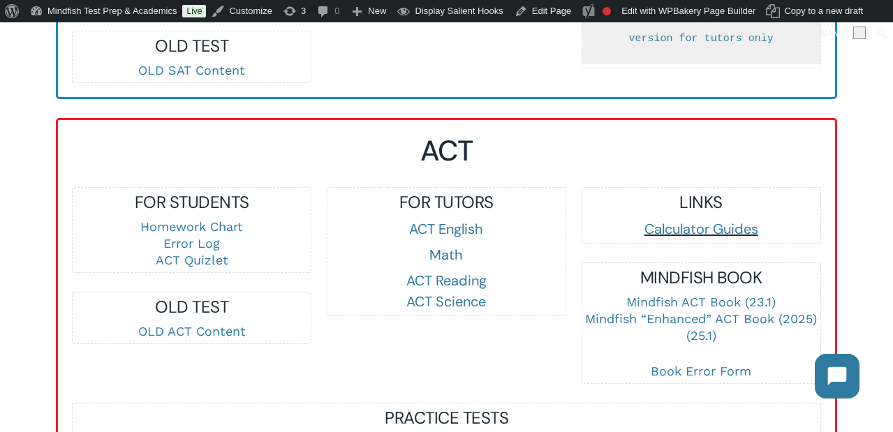
scroll to position [1205, 0]
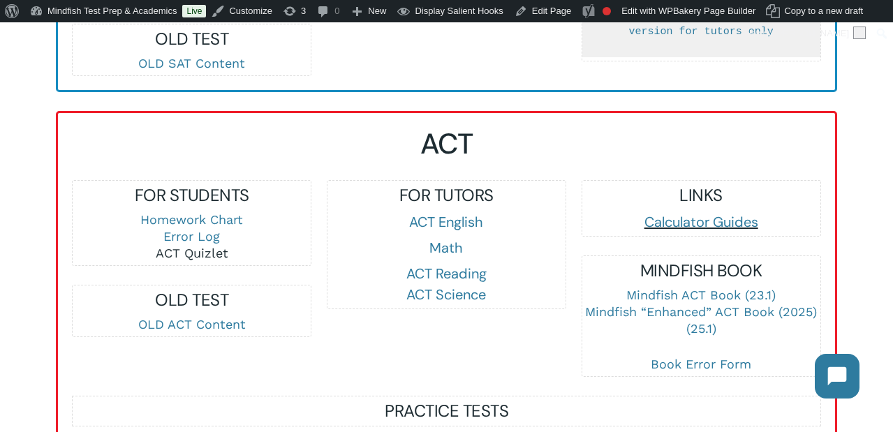
click at [203, 257] on link "ACT Quizlet" at bounding box center [192, 253] width 73 height 15
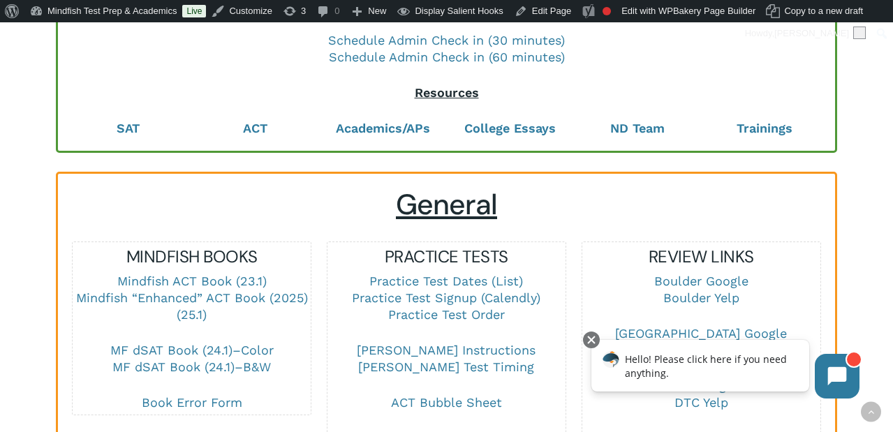
scroll to position [253, 0]
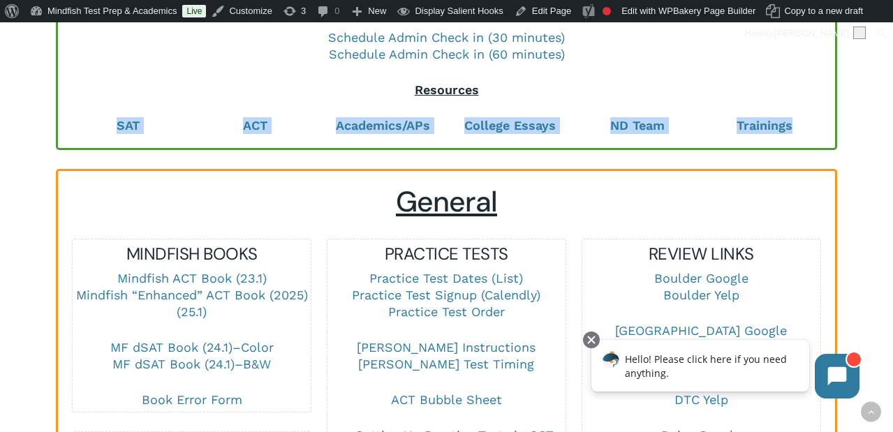
drag, startPoint x: 576, startPoint y: 85, endPoint x: 821, endPoint y: 180, distance: 262.9
click at [821, 180] on div at bounding box center [446, 386] width 777 height 431
drag, startPoint x: 308, startPoint y: 87, endPoint x: 774, endPoint y: 164, distance: 472.2
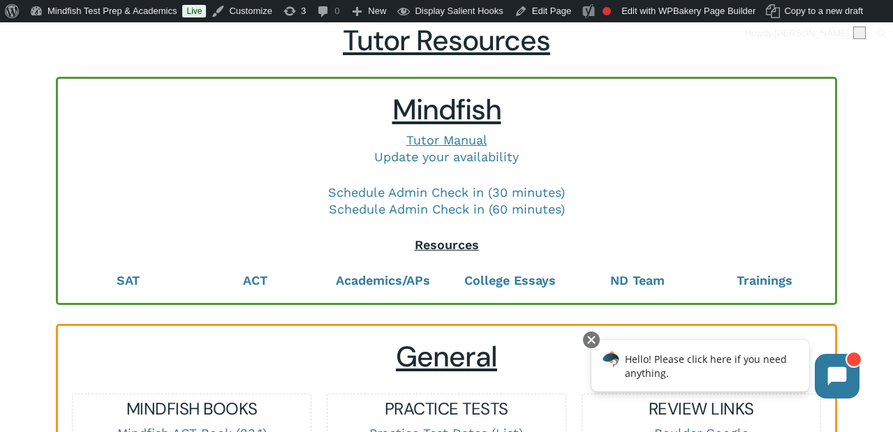
scroll to position [0, 0]
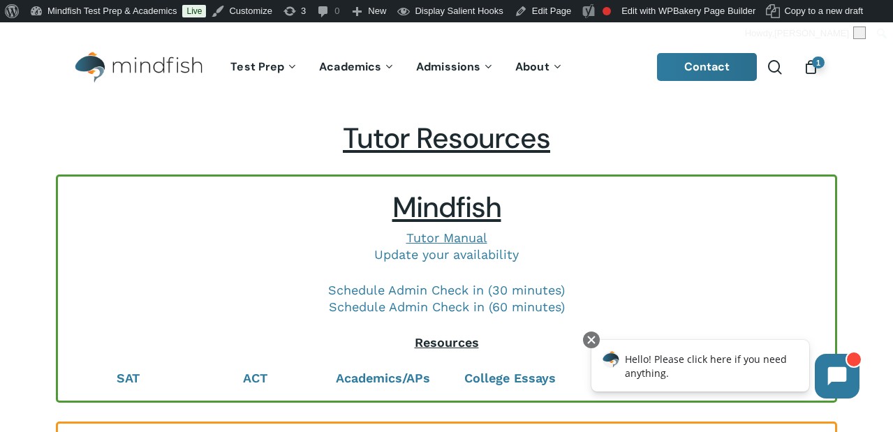
click at [499, 142] on span "Tutor Resources" at bounding box center [446, 138] width 207 height 37
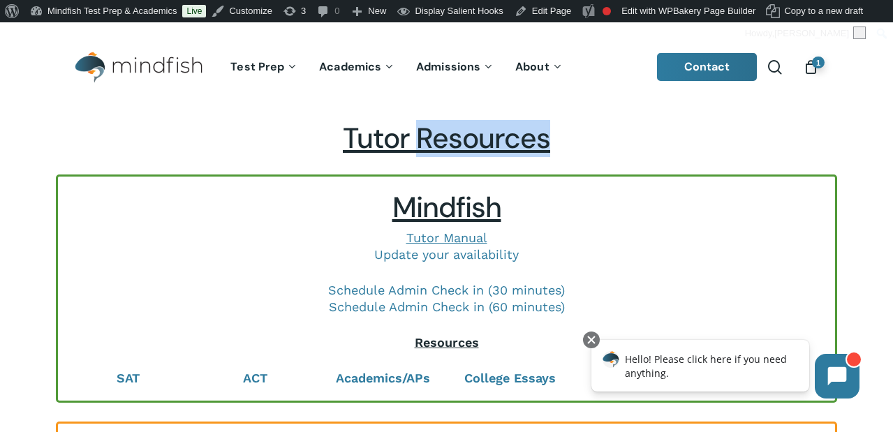
click at [499, 142] on span "Tutor Resources" at bounding box center [446, 138] width 207 height 37
click at [392, 145] on span "Tutor Resources" at bounding box center [446, 138] width 207 height 37
drag, startPoint x: 342, startPoint y: 138, endPoint x: 541, endPoint y: 161, distance: 199.7
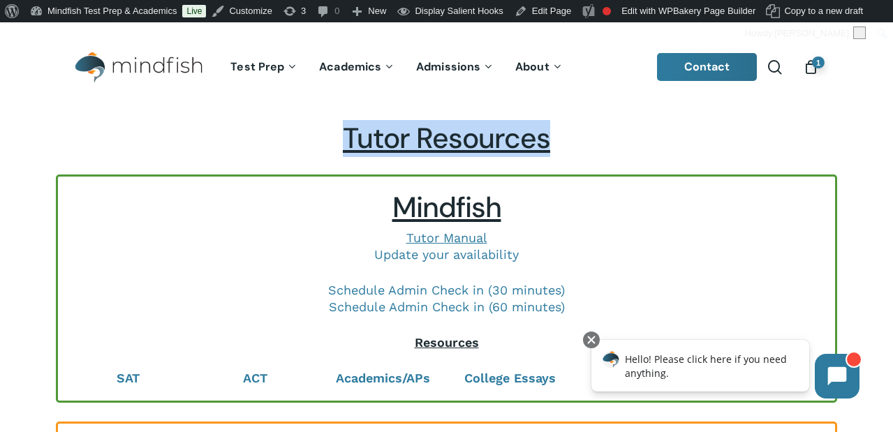
click at [490, 127] on span "Tutor Resources" at bounding box center [446, 138] width 207 height 37
click at [384, 131] on span "Tutor Resources" at bounding box center [446, 138] width 207 height 37
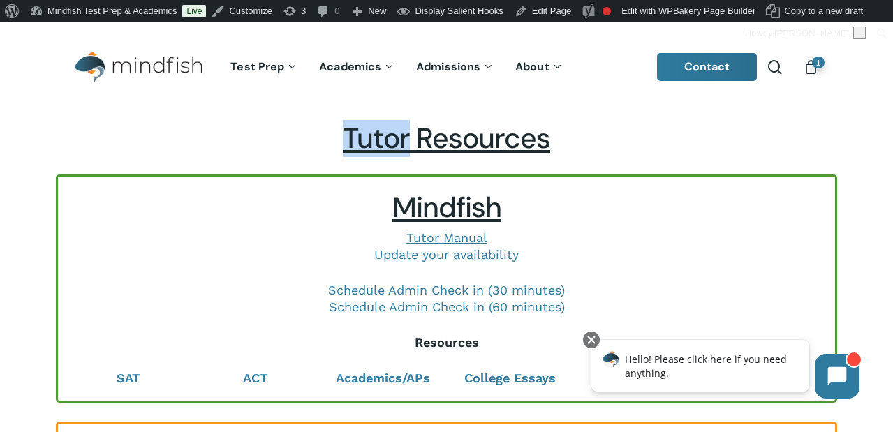
click at [384, 131] on span "Tutor Resources" at bounding box center [446, 138] width 207 height 37
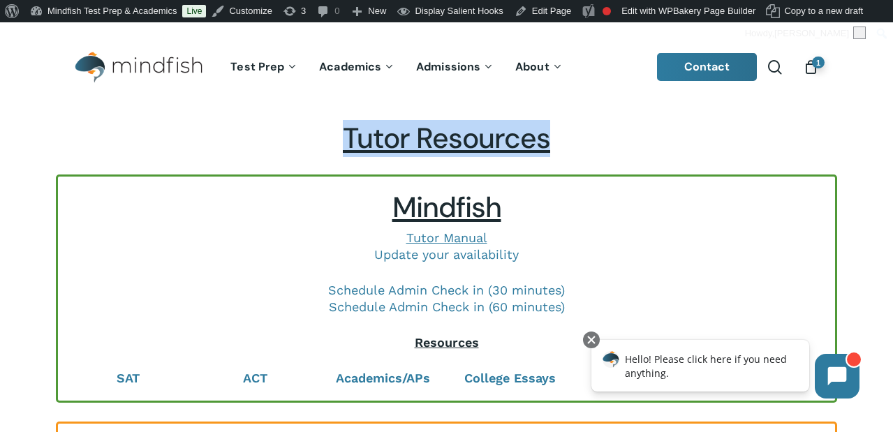
click at [384, 131] on span "Tutor Resources" at bounding box center [446, 138] width 207 height 37
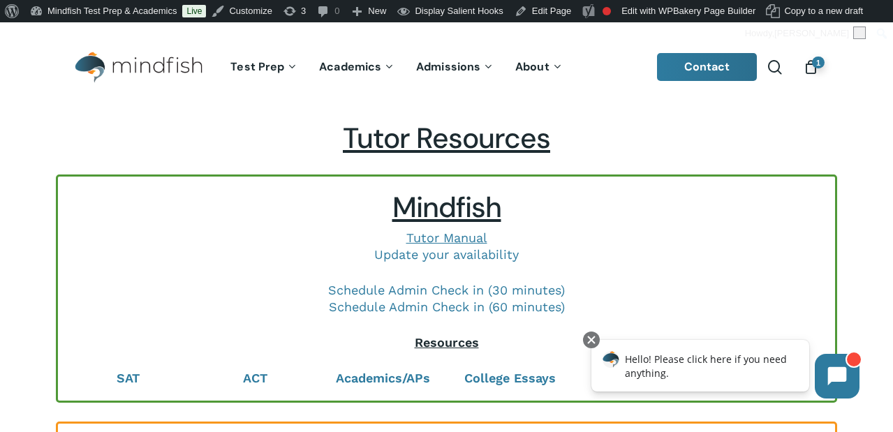
click at [380, 149] on span "Tutor Resources" at bounding box center [446, 138] width 207 height 37
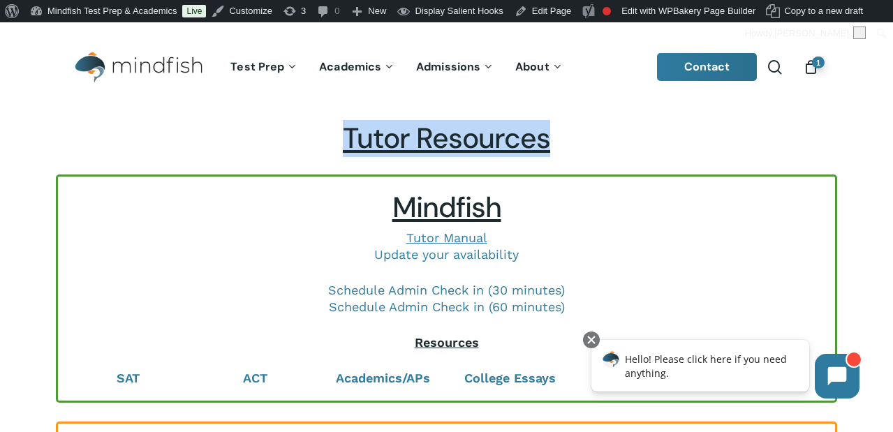
click at [380, 149] on span "Tutor Resources" at bounding box center [446, 138] width 207 height 37
click at [376, 147] on span "Tutor Resources" at bounding box center [446, 138] width 207 height 37
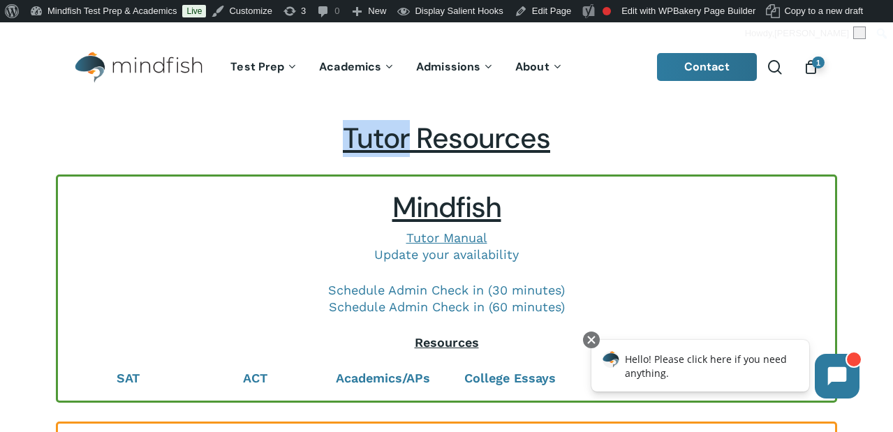
click at [376, 147] on span "Tutor Resources" at bounding box center [446, 138] width 207 height 37
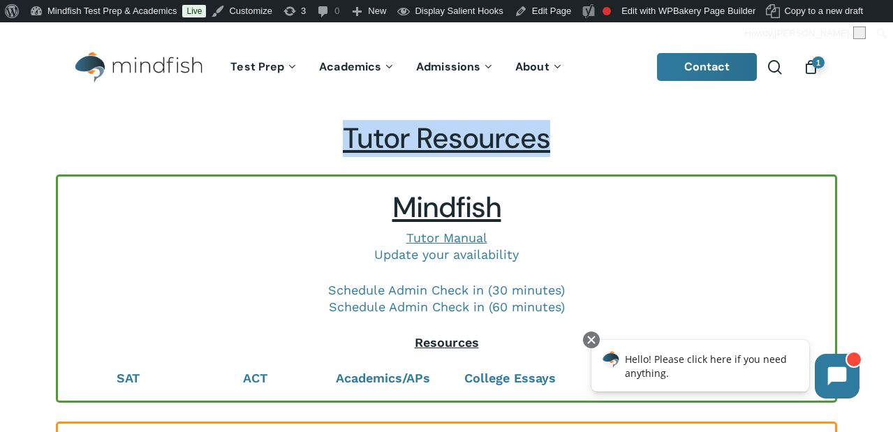
click at [376, 147] on span "Tutor Resources" at bounding box center [446, 138] width 207 height 37
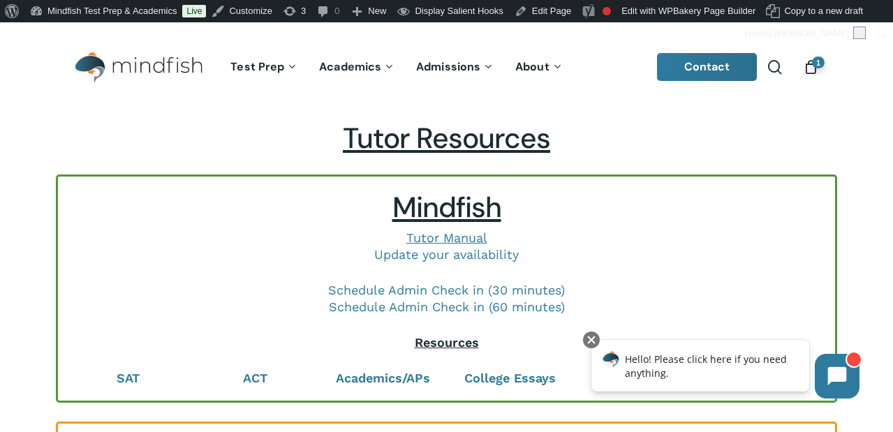
click at [132, 217] on h2 "Mindfish" at bounding box center [446, 208] width 749 height 34
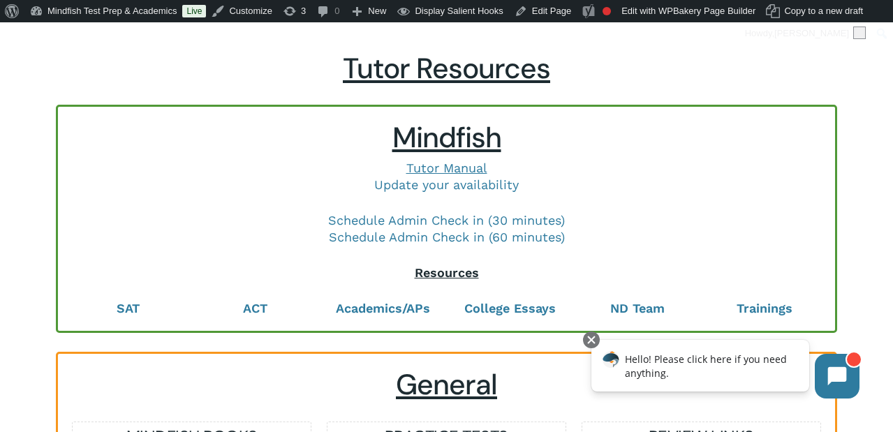
scroll to position [77, 0]
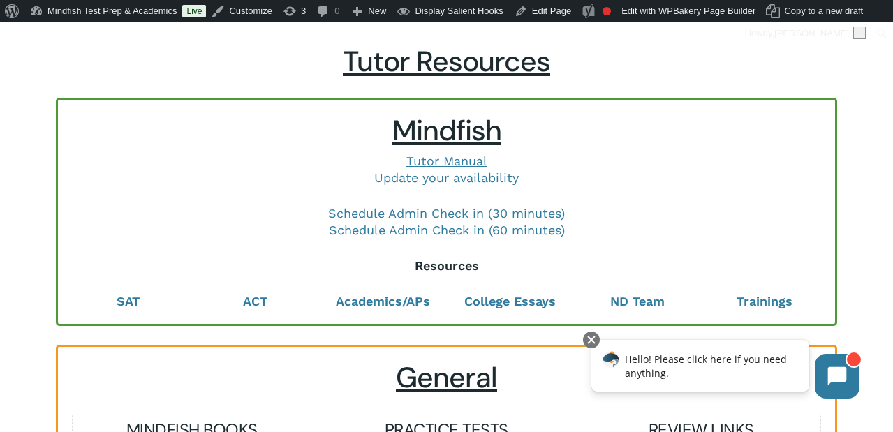
click at [415, 130] on span "Mindfish" at bounding box center [446, 130] width 109 height 37
